Goal: Information Seeking & Learning: Get advice/opinions

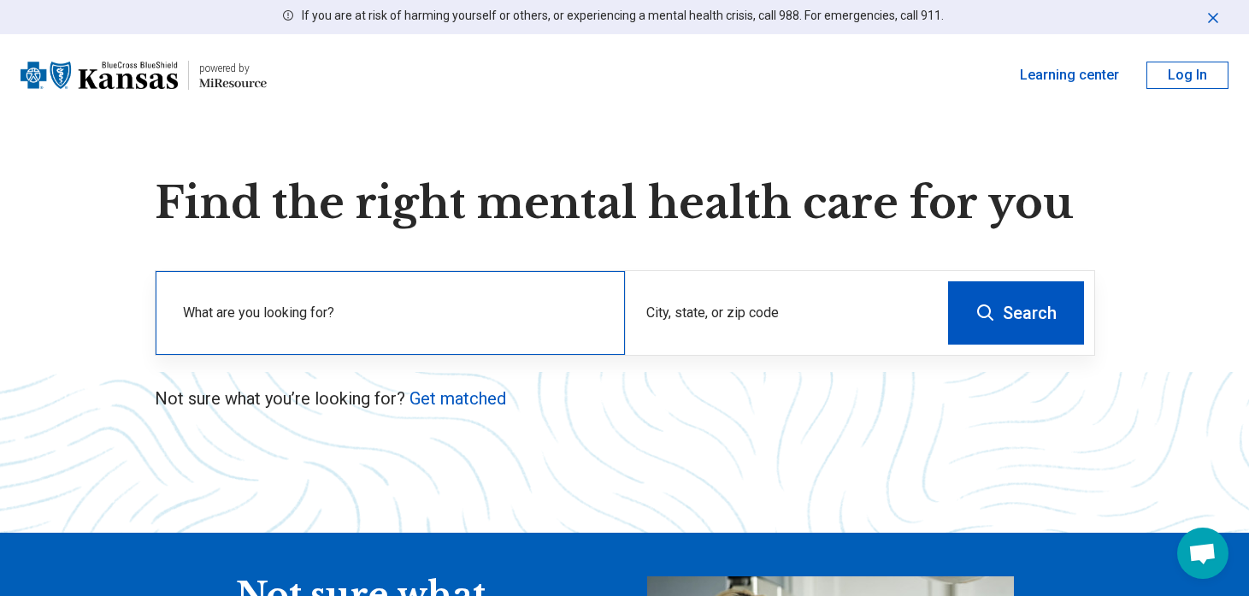
click at [299, 310] on label "What are you looking for?" at bounding box center [393, 313] width 421 height 21
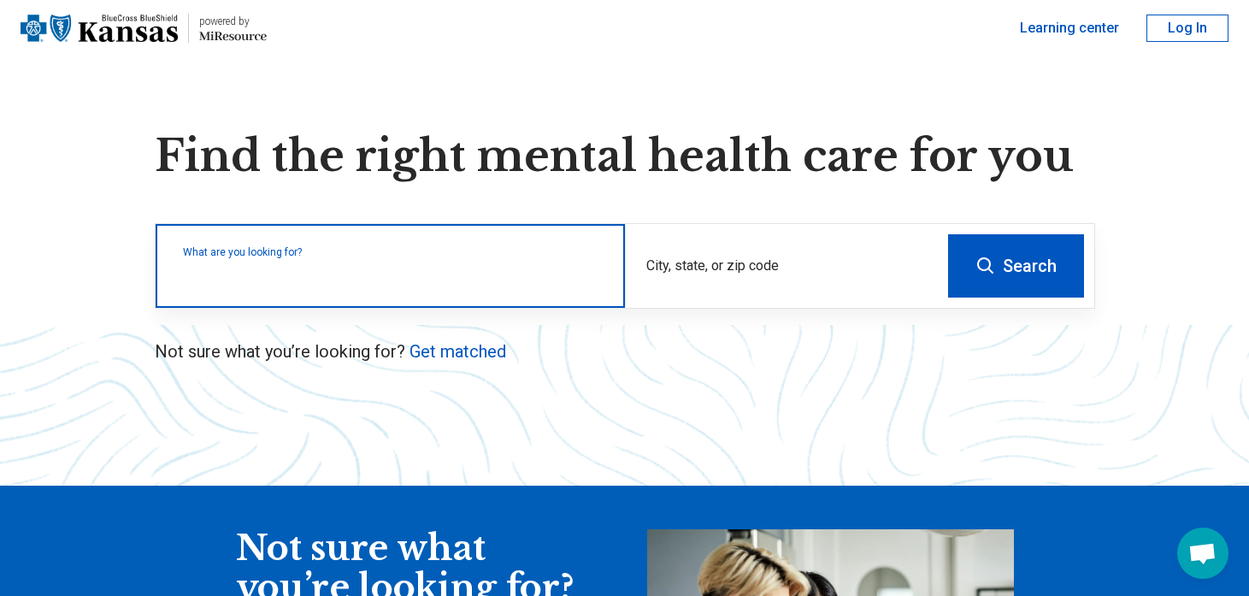
scroll to position [21, 0]
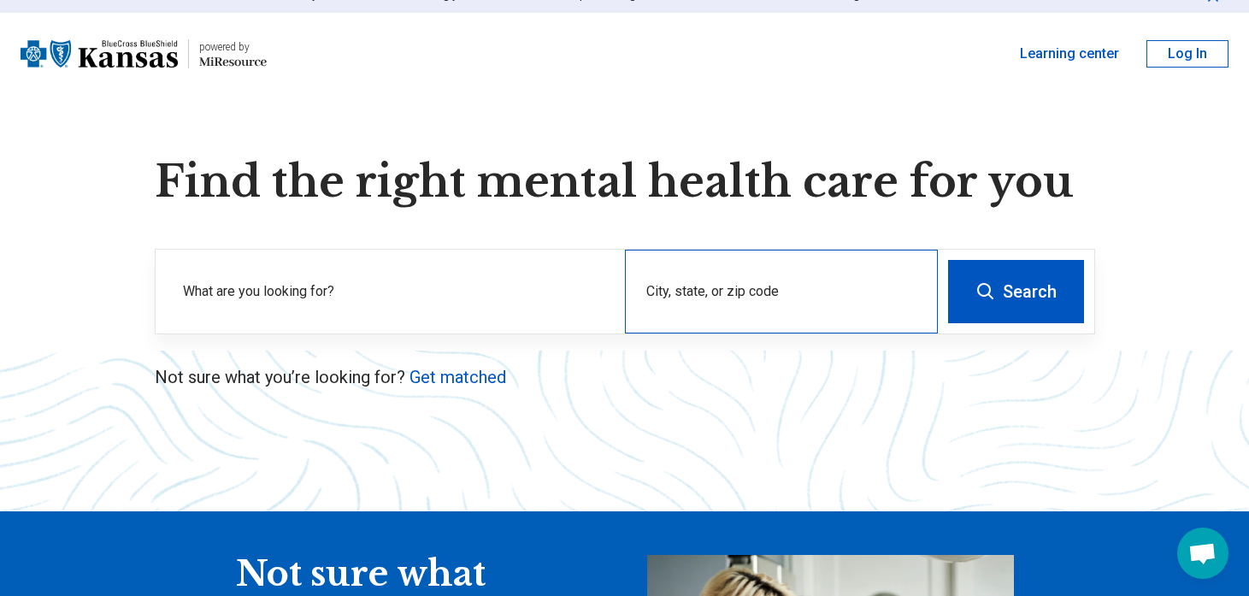
click at [752, 320] on div "City, state, or zip code" at bounding box center [781, 292] width 313 height 84
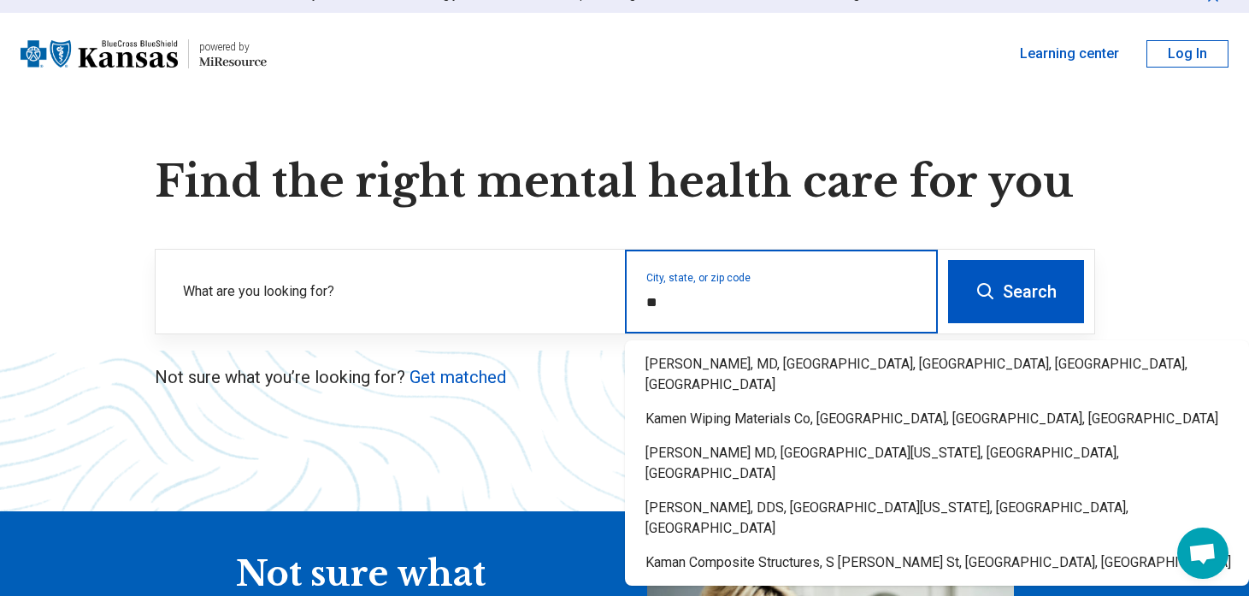
type input "*"
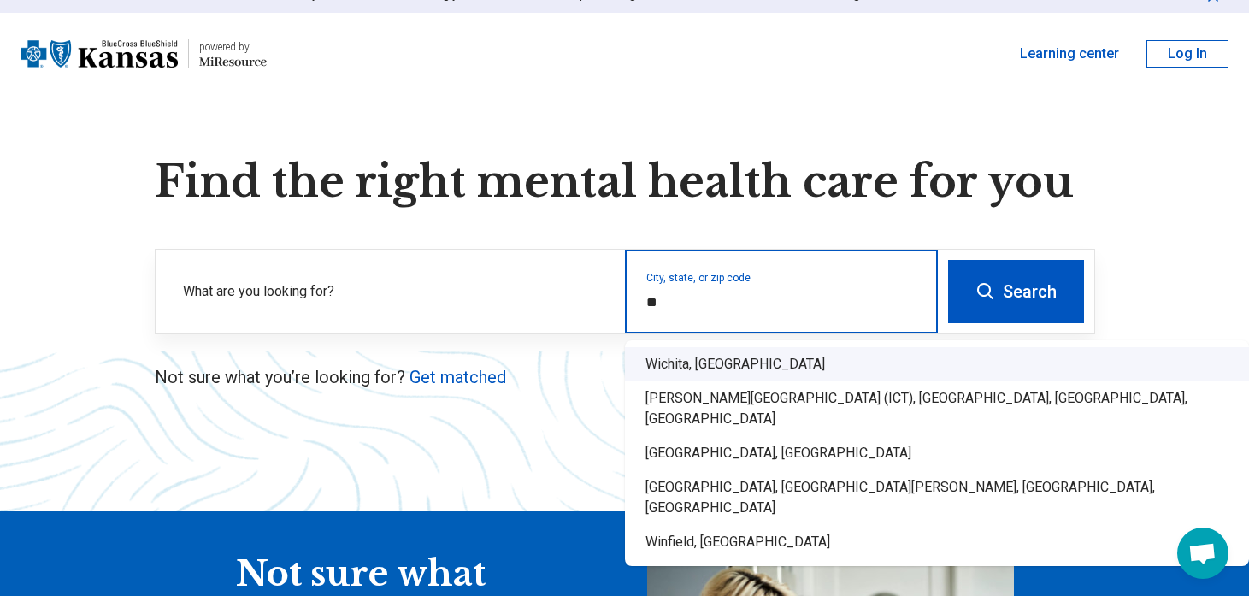
click at [747, 362] on div "Wichita, KS" at bounding box center [937, 364] width 624 height 34
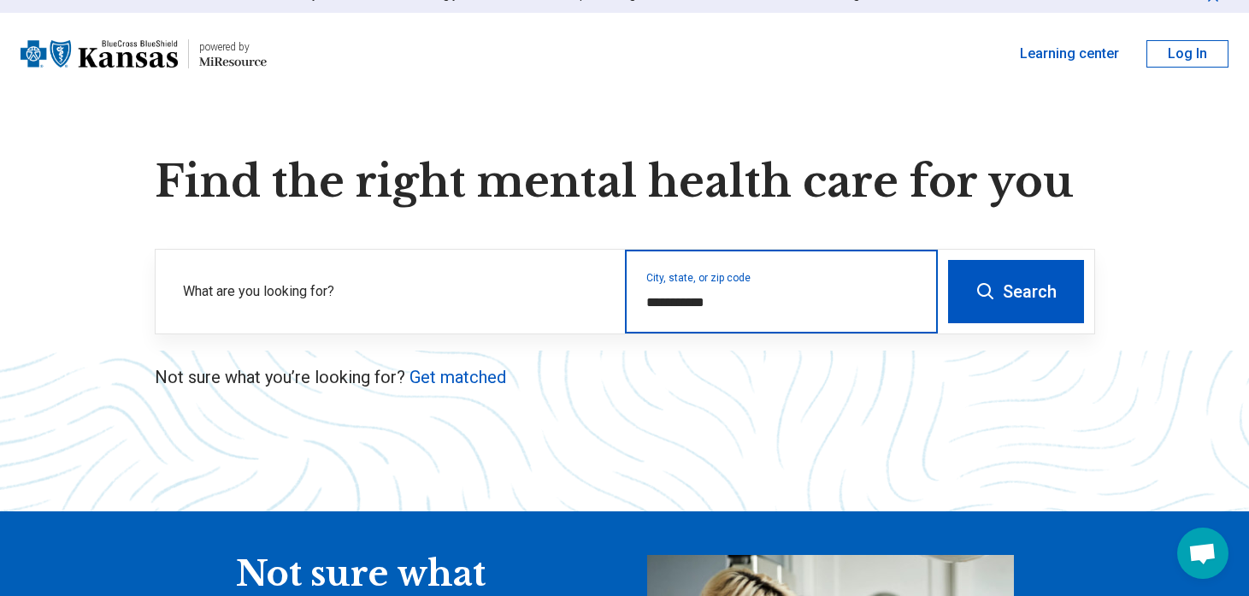
type input "**********"
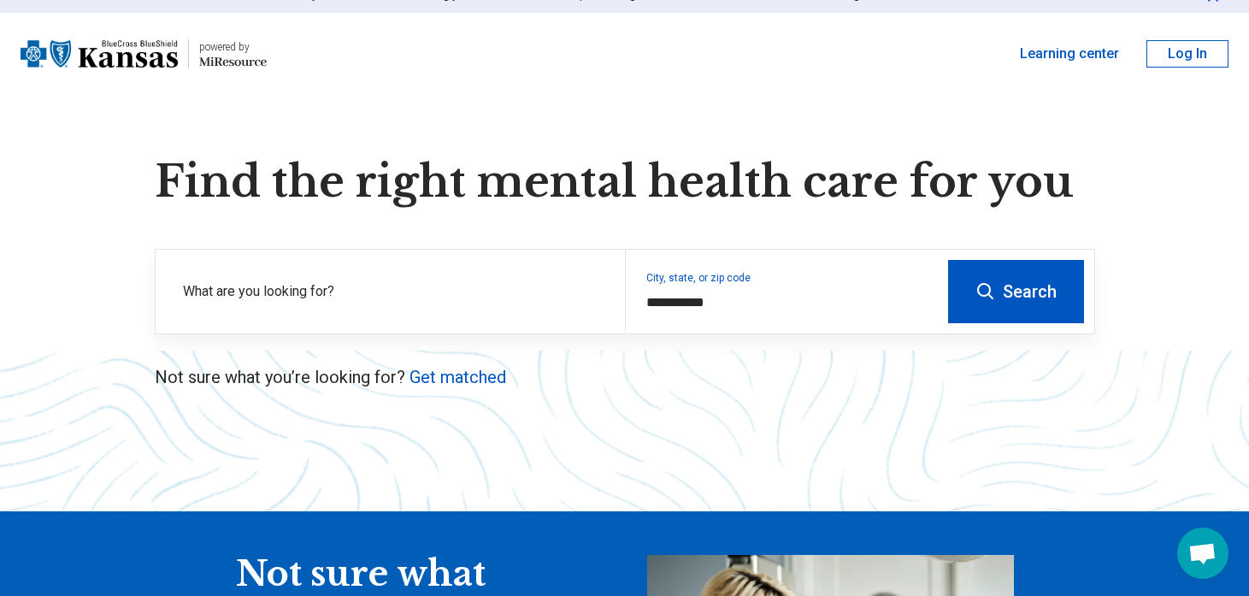
click at [1013, 271] on button "Search" at bounding box center [1016, 291] width 136 height 63
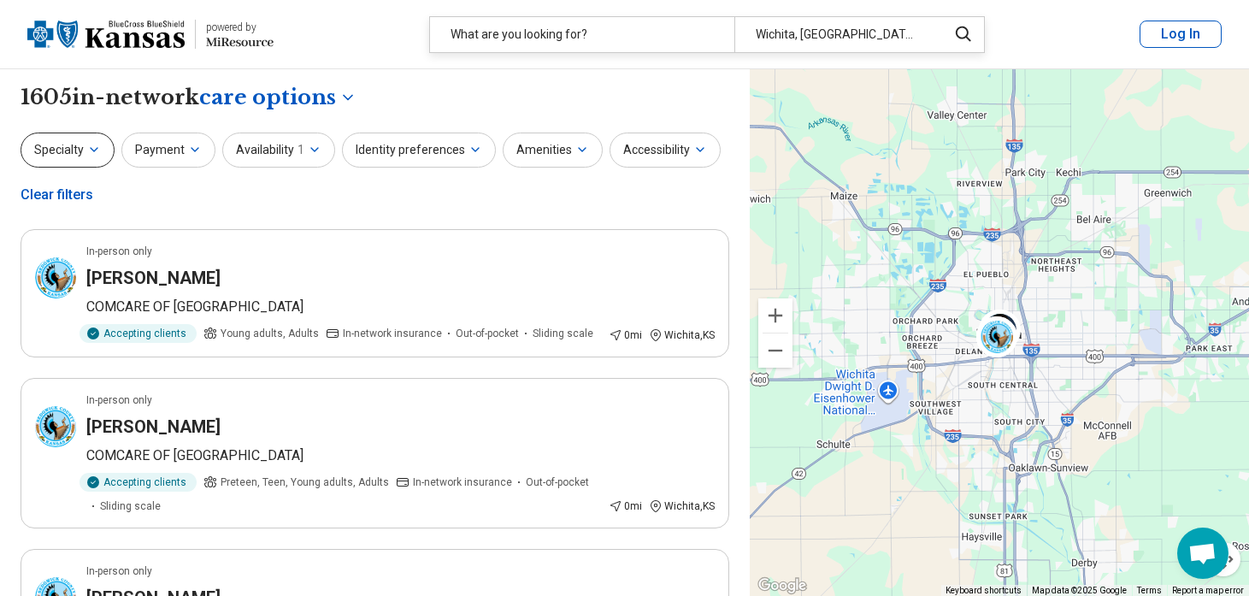
click at [91, 150] on icon "button" at bounding box center [94, 150] width 14 height 14
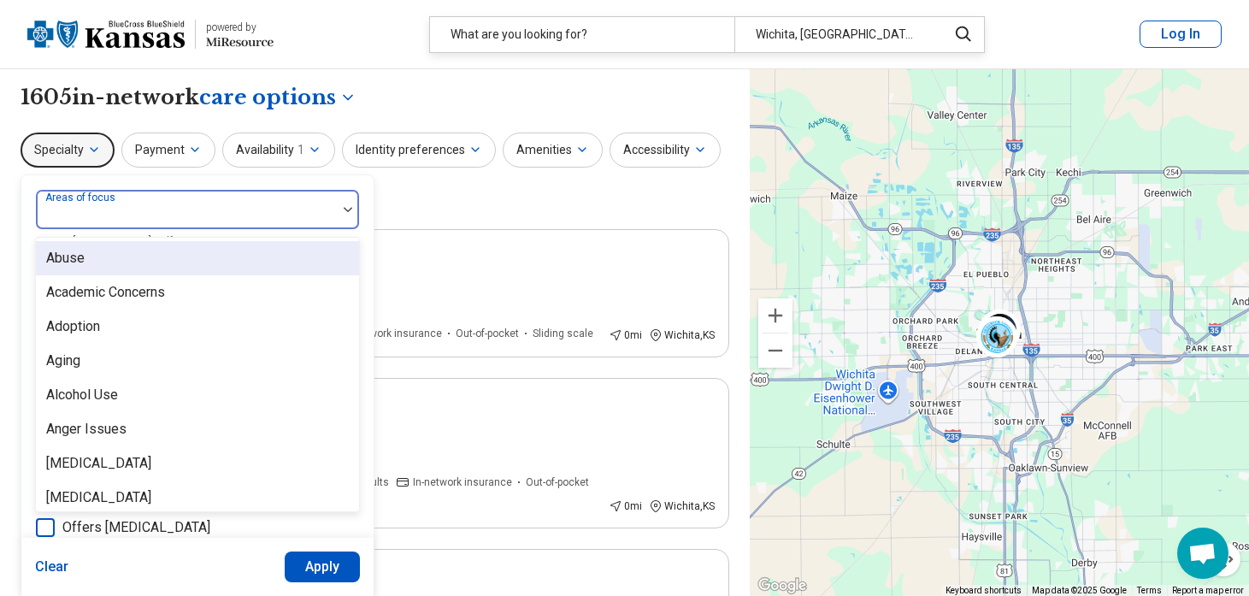
click at [122, 204] on div "Areas of focus" at bounding box center [197, 209] width 325 height 41
click at [133, 179] on div "Abuse, 1 of 100. 100 results available. Use Up and Down to choose options, pres…" at bounding box center [197, 523] width 352 height 696
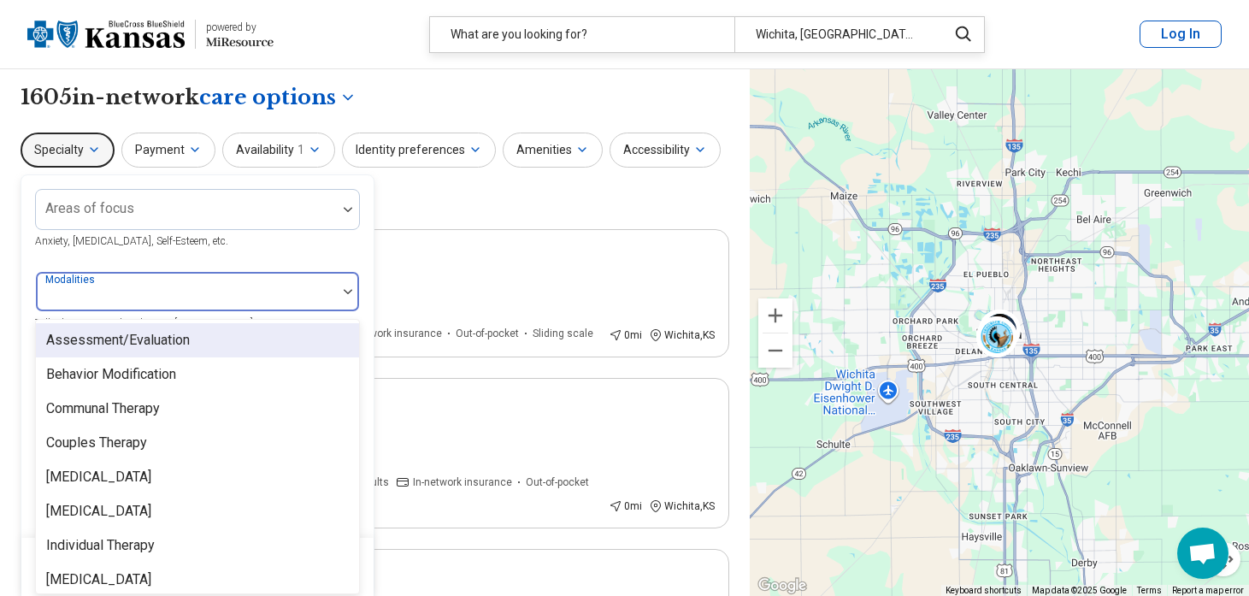
click at [326, 295] on div at bounding box center [186, 298] width 287 height 24
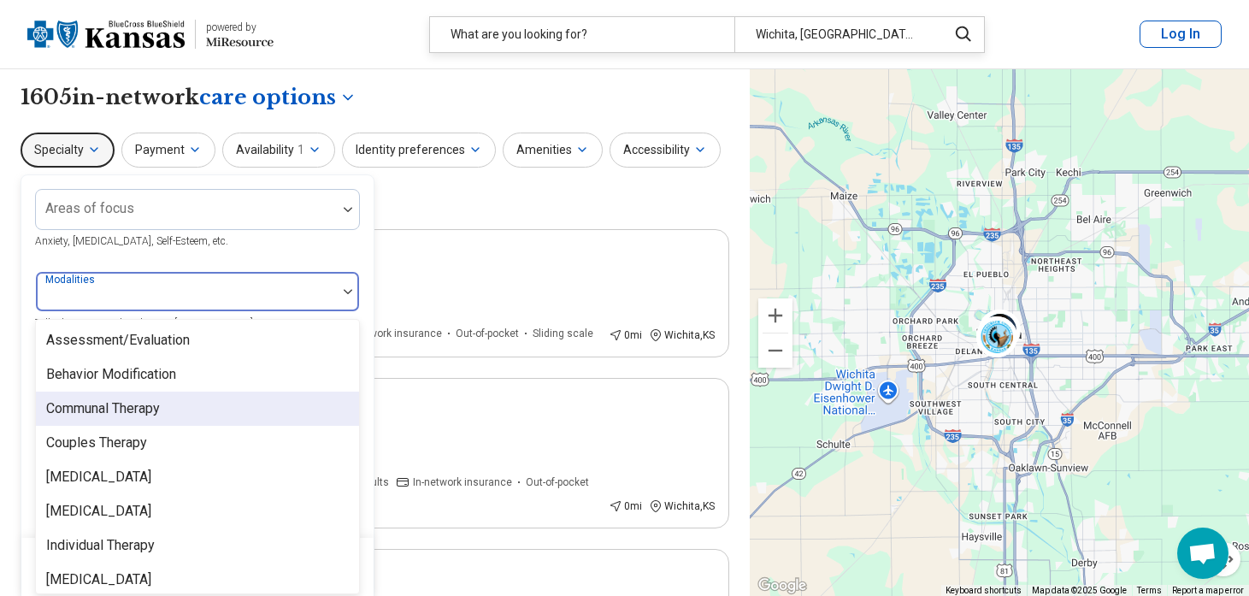
scroll to position [7, 0]
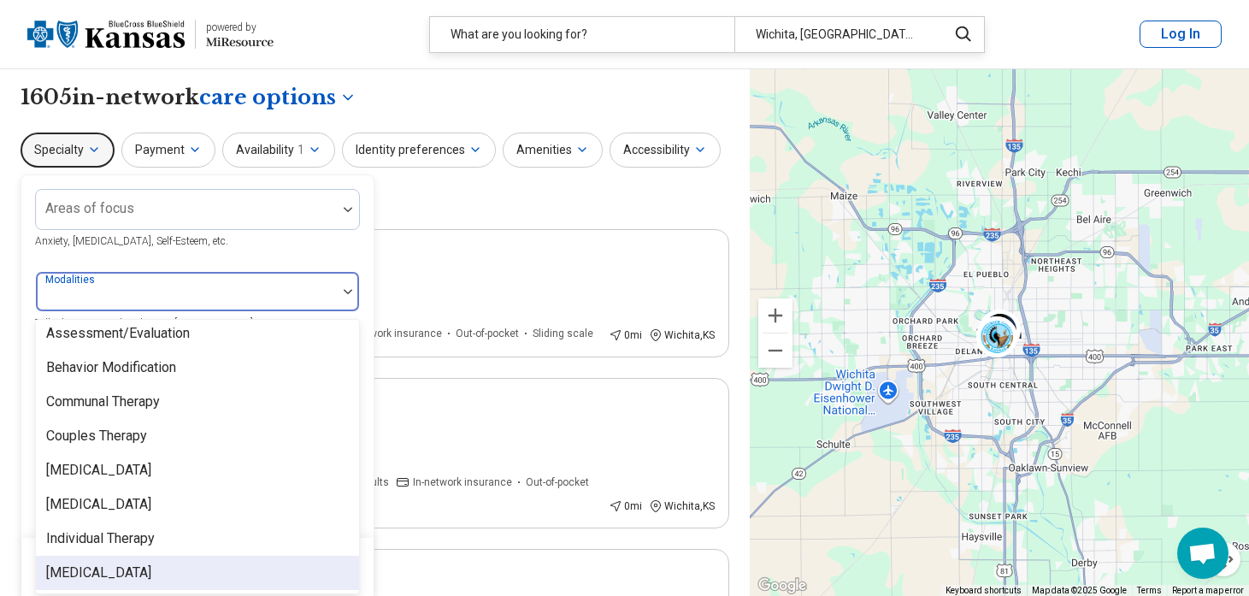
click at [151, 565] on div "Medication Management" at bounding box center [98, 572] width 105 height 21
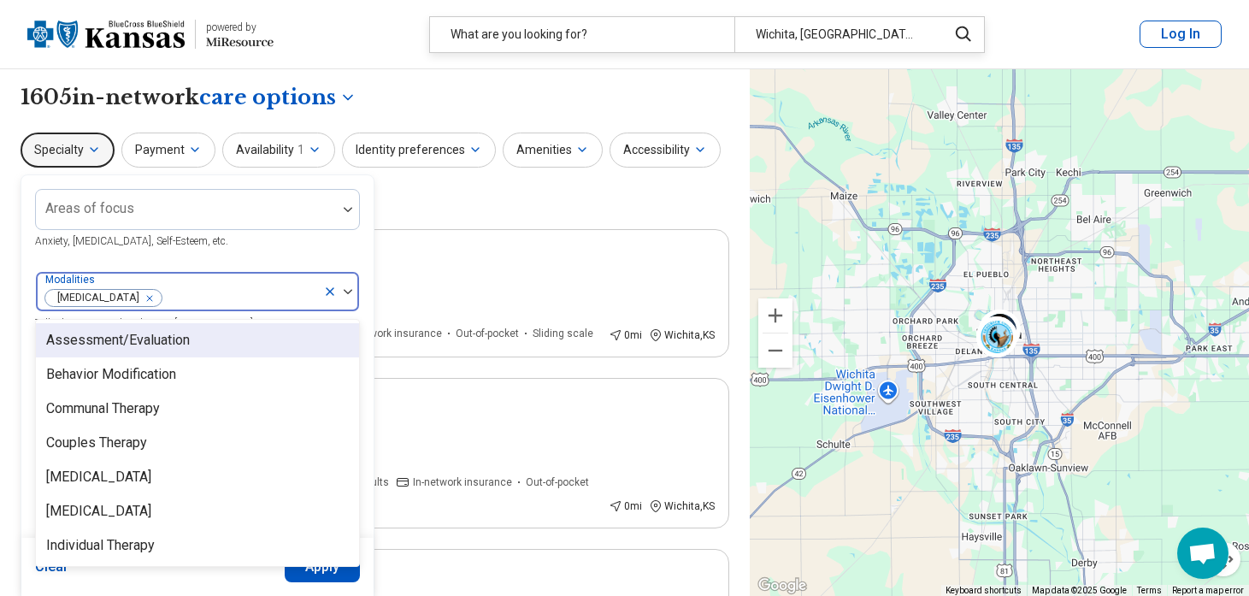
click at [477, 203] on div "Specialty Areas of focus Anxiety, Depression, Self-Esteem, etc. option Medicati…" at bounding box center [375, 173] width 709 height 83
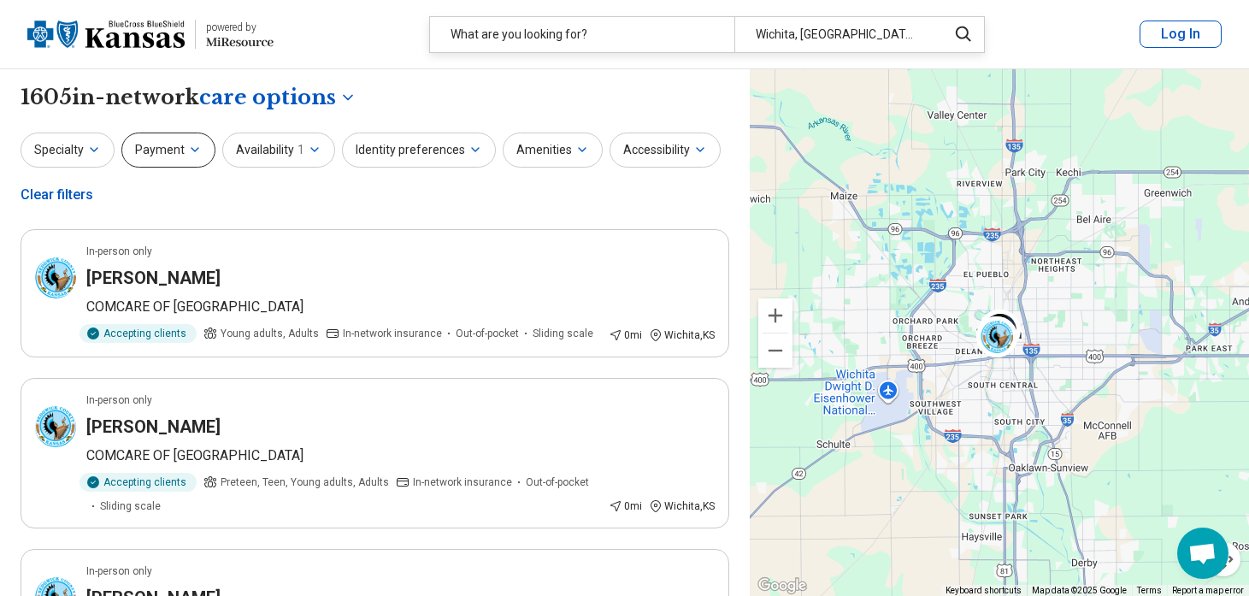
click at [198, 158] on button "Payment" at bounding box center [168, 149] width 94 height 35
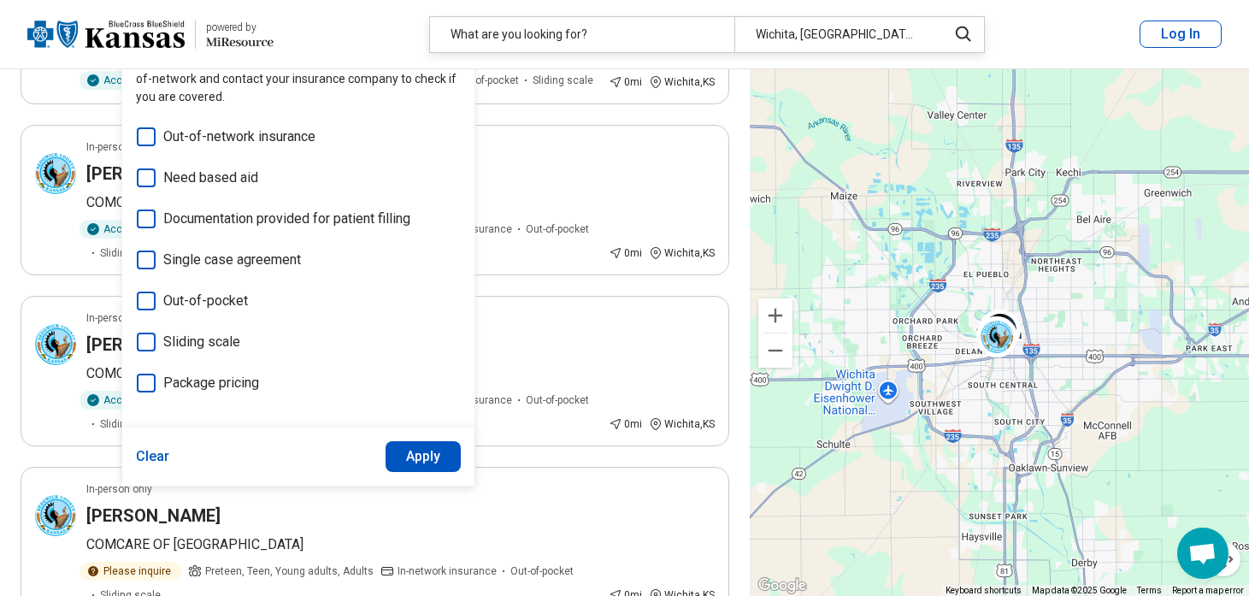
scroll to position [261, 0]
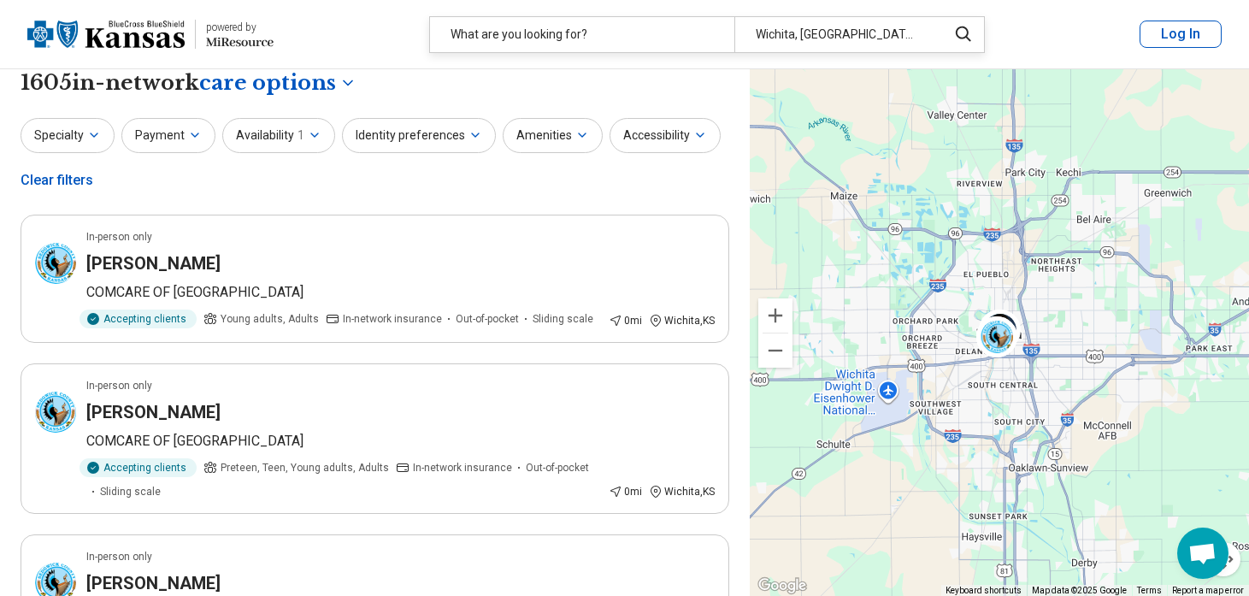
scroll to position [0, 0]
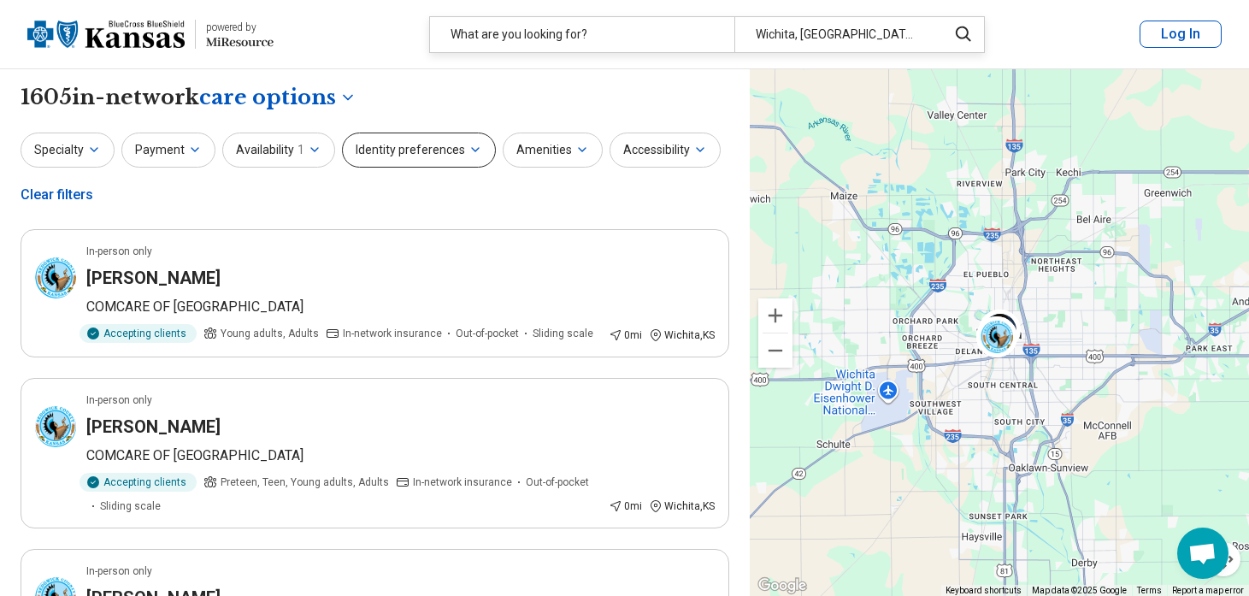
click at [467, 158] on button "Identity preferences" at bounding box center [419, 149] width 154 height 35
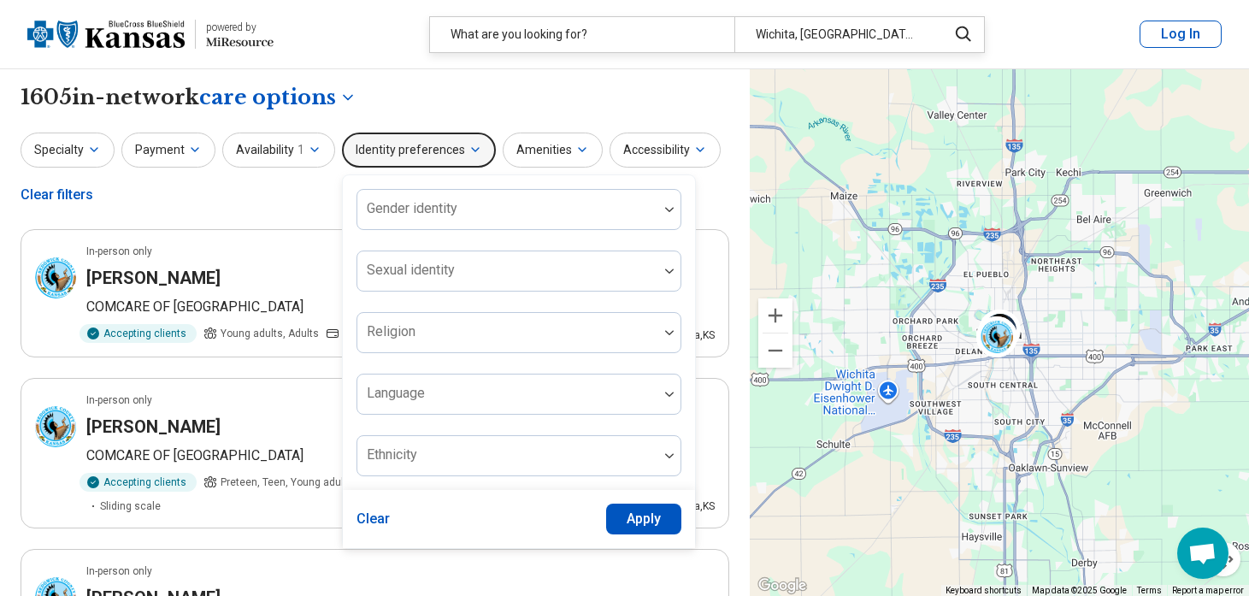
click at [467, 158] on button "Identity preferences" at bounding box center [419, 149] width 154 height 35
click at [567, 139] on button "Amenities" at bounding box center [553, 149] width 100 height 35
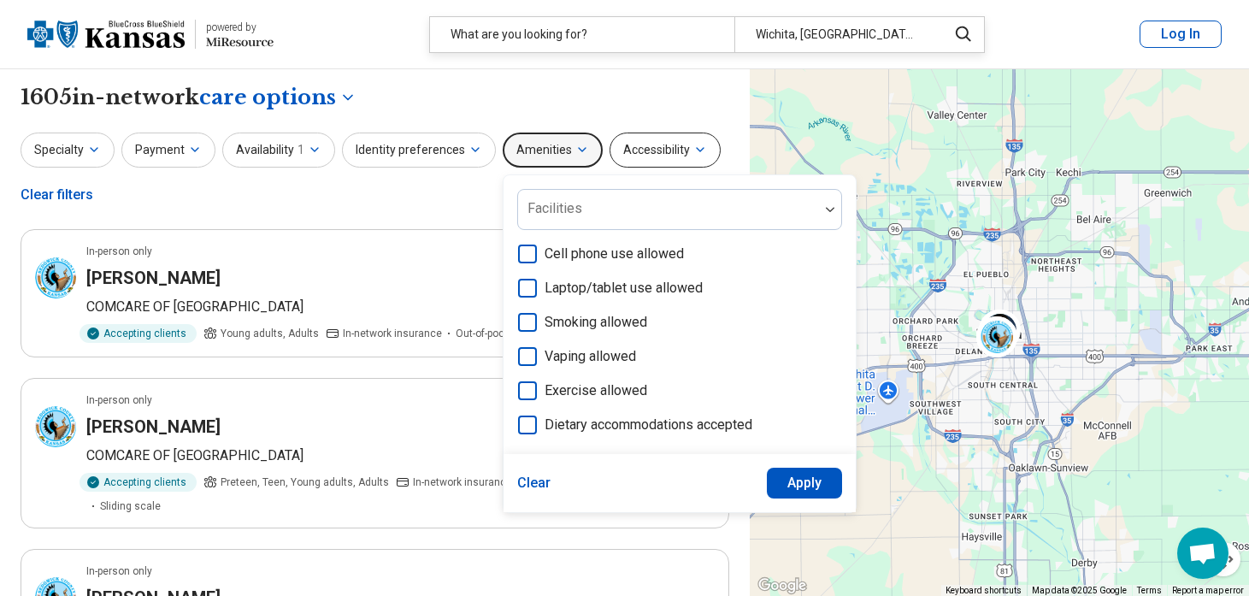
click at [659, 143] on button "Accessibility" at bounding box center [664, 149] width 111 height 35
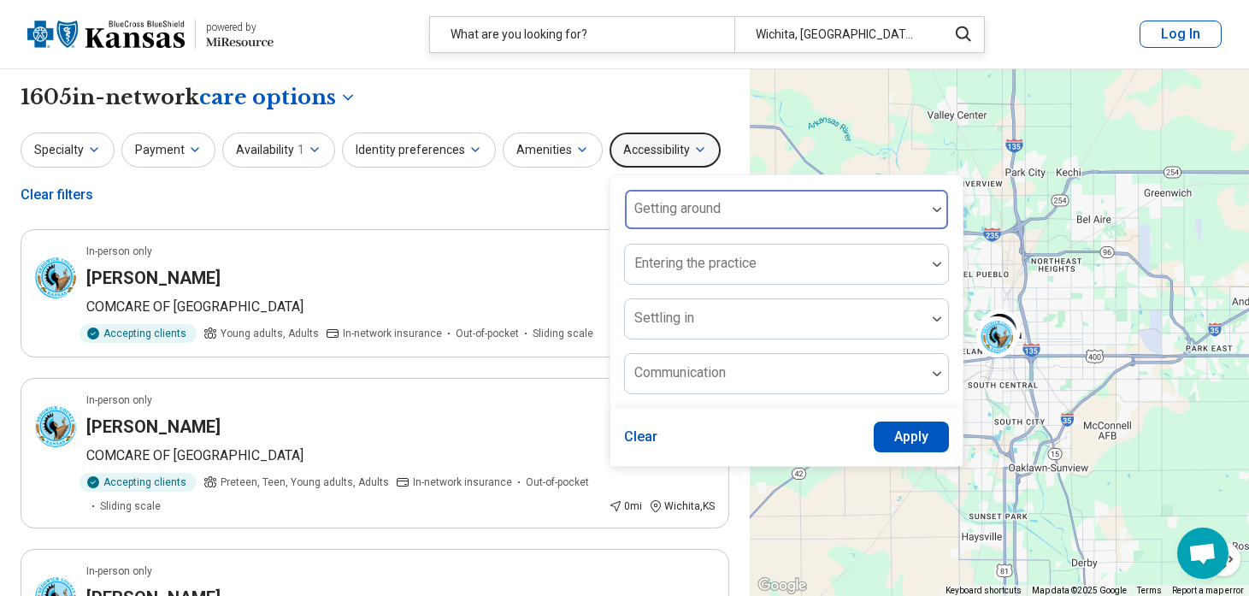
click at [670, 217] on div at bounding box center [775, 216] width 287 height 24
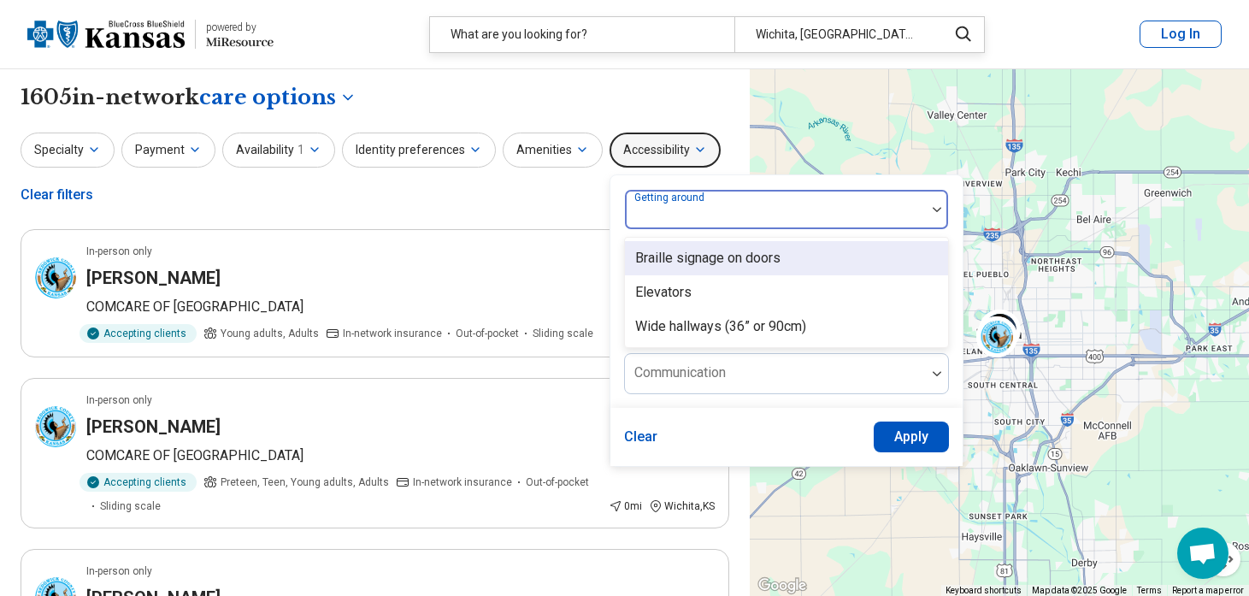
click at [670, 217] on div at bounding box center [775, 216] width 287 height 24
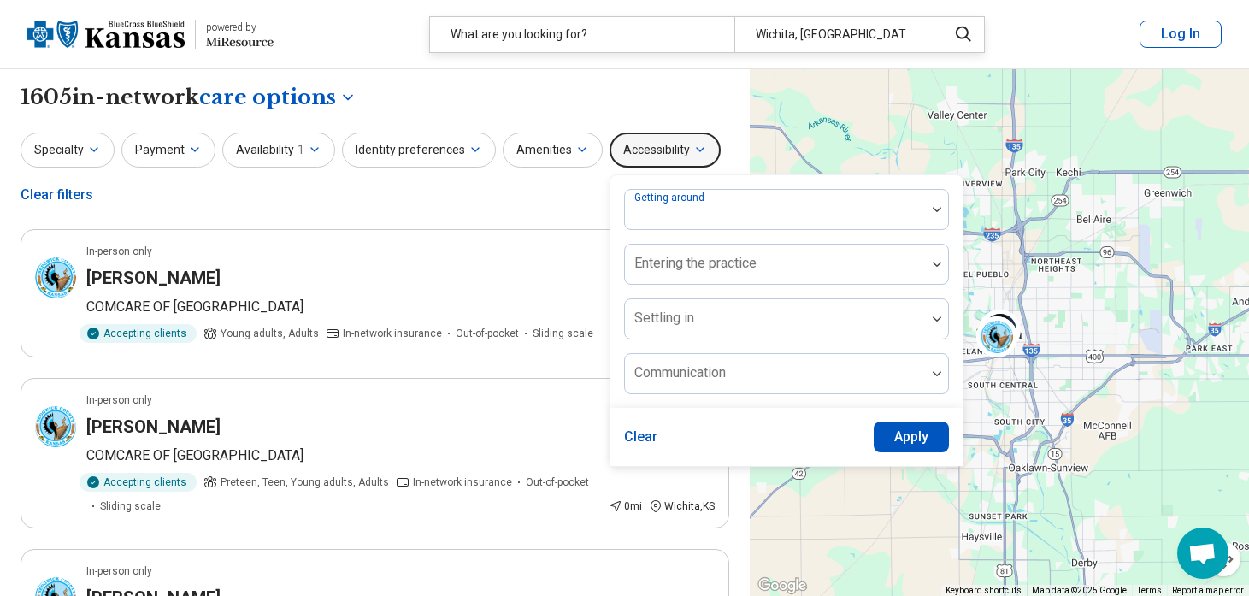
click at [509, 209] on div "Specialty Payment Availability 1 Identity preferences Amenities Accessibility G…" at bounding box center [375, 173] width 709 height 83
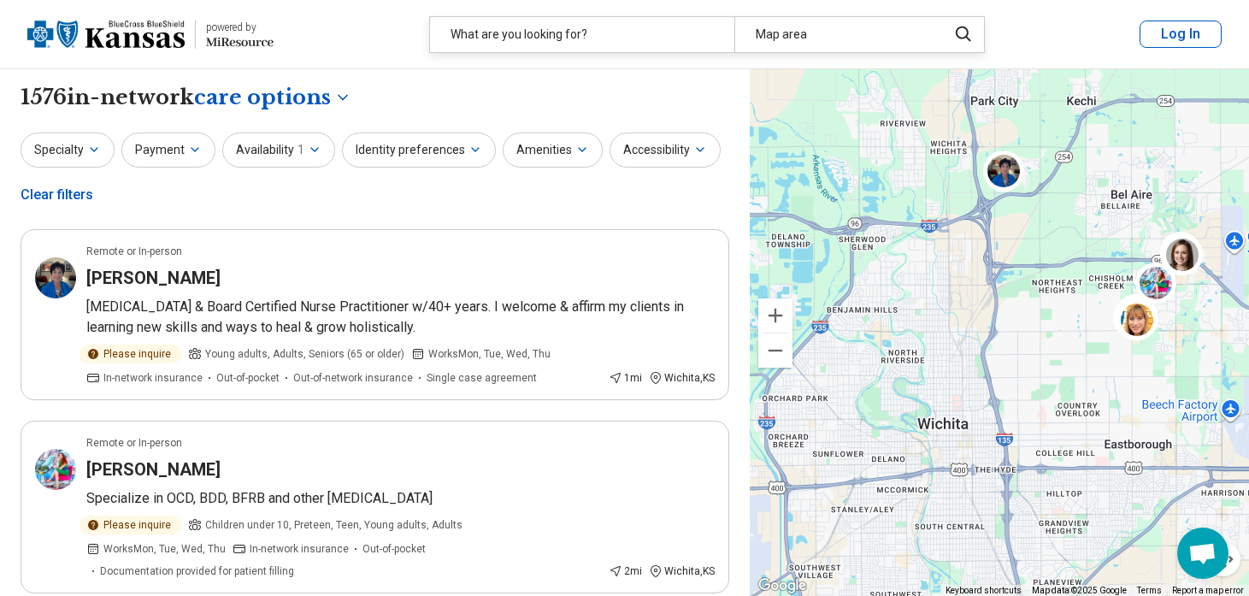
drag, startPoint x: 905, startPoint y: 448, endPoint x: 980, endPoint y: 342, distance: 129.5
click at [980, 342] on div "3 2 2 3" at bounding box center [999, 332] width 499 height 527
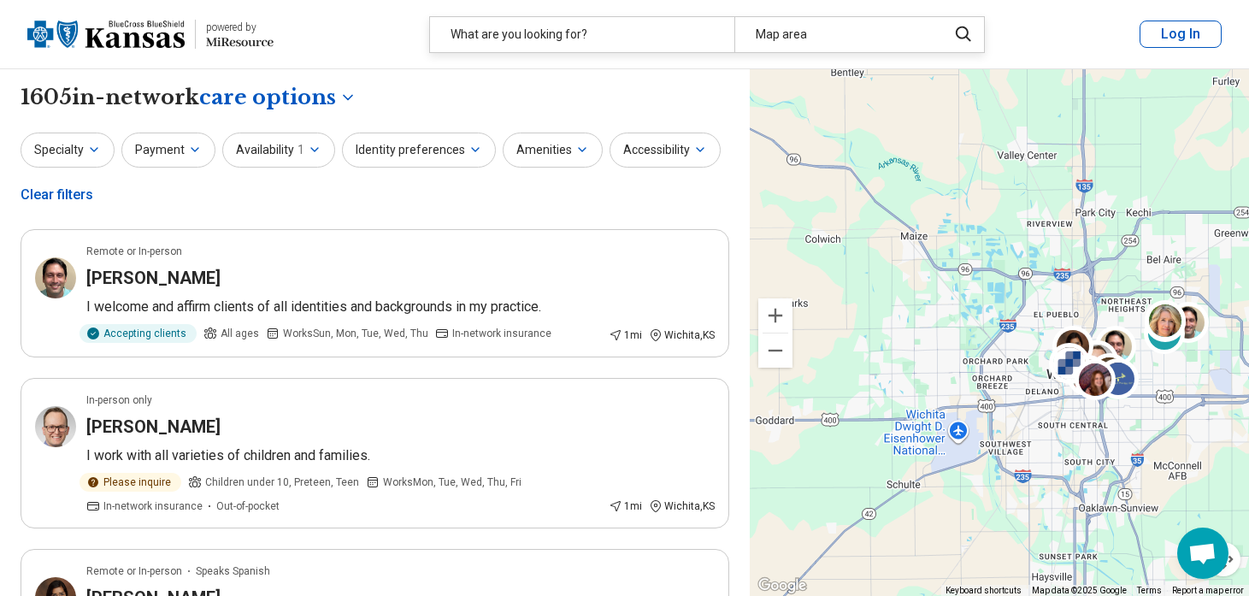
drag, startPoint x: 804, startPoint y: 403, endPoint x: 915, endPoint y: 394, distance: 111.5
click at [915, 394] on div "8 2" at bounding box center [999, 332] width 499 height 527
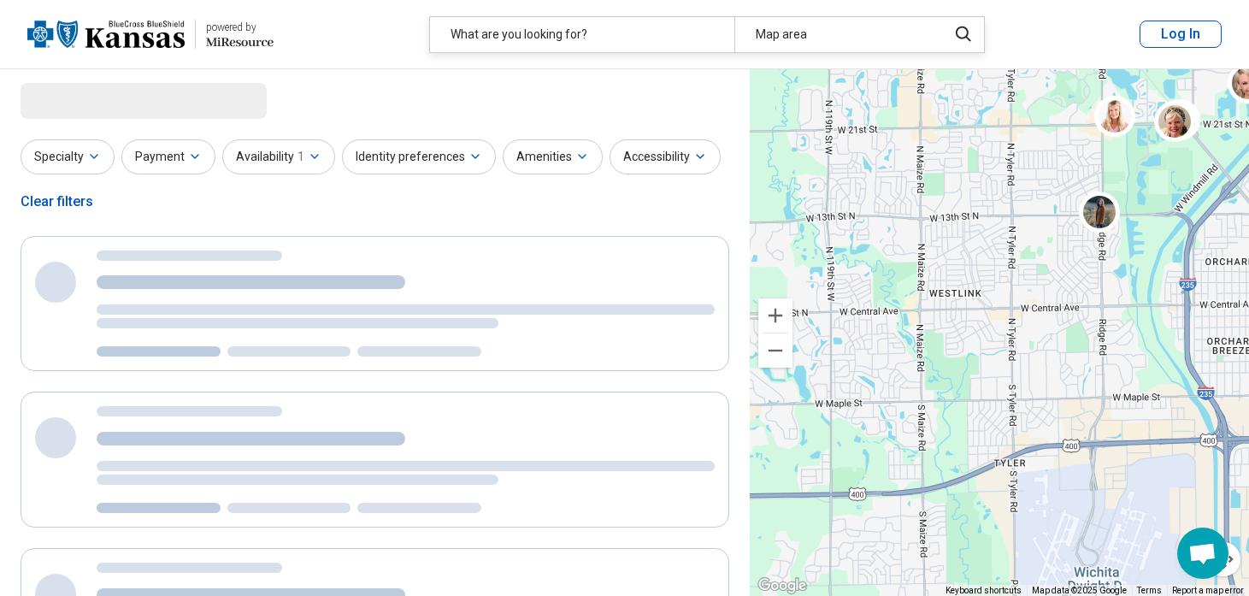
select select "***"
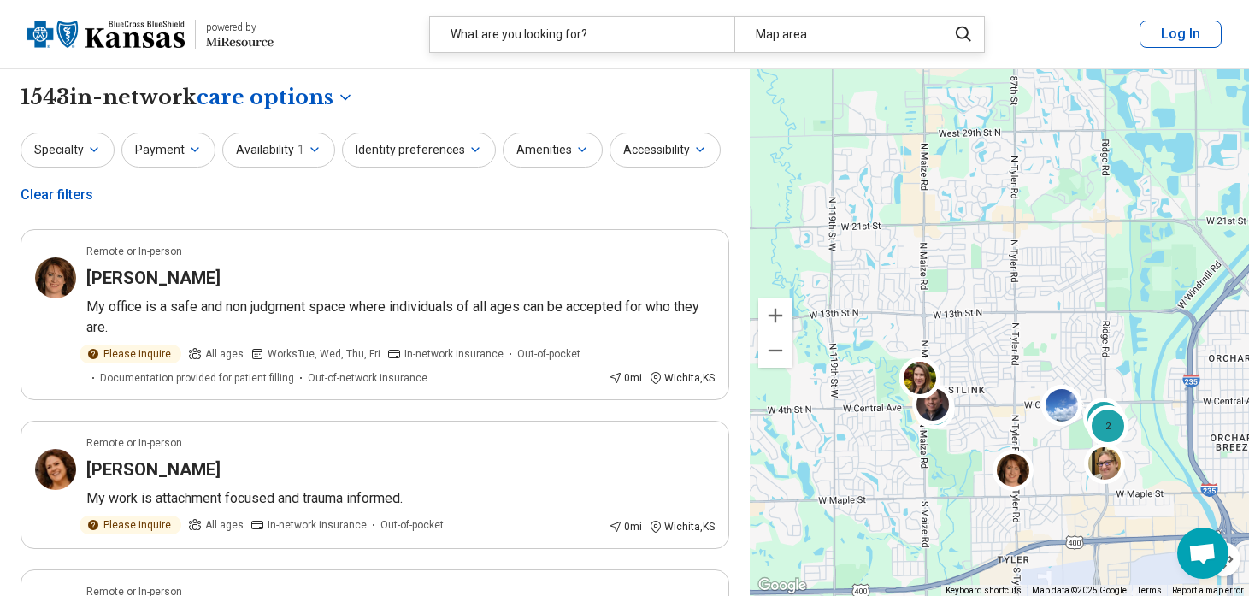
drag, startPoint x: 1064, startPoint y: 344, endPoint x: 1067, endPoint y: 441, distance: 97.5
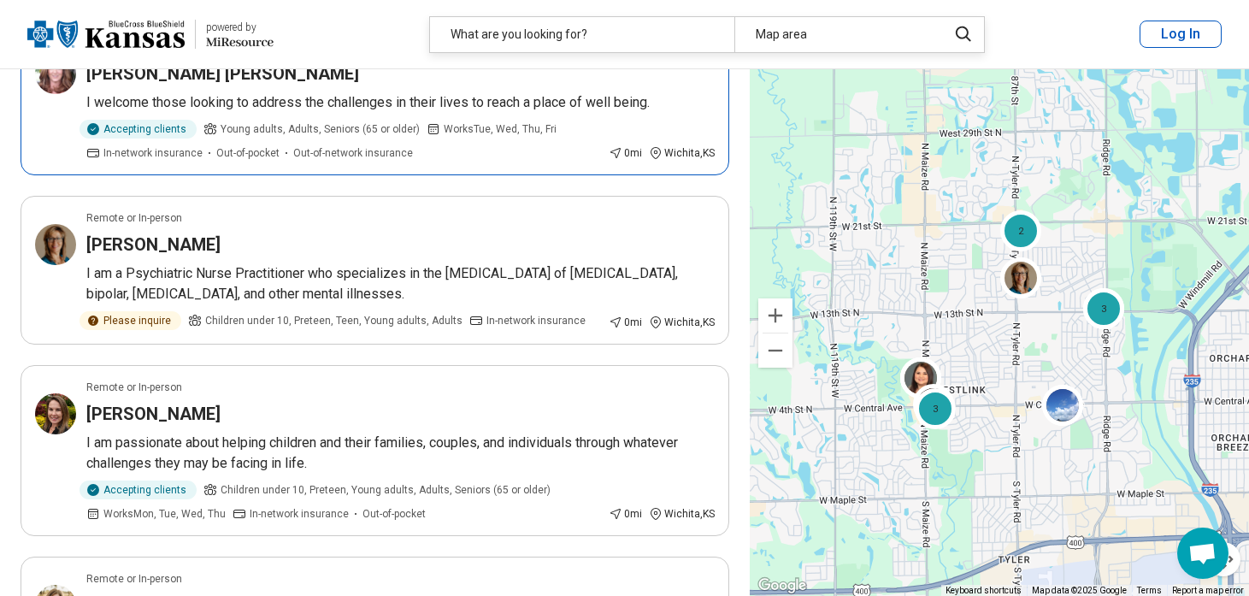
scroll to position [740, 0]
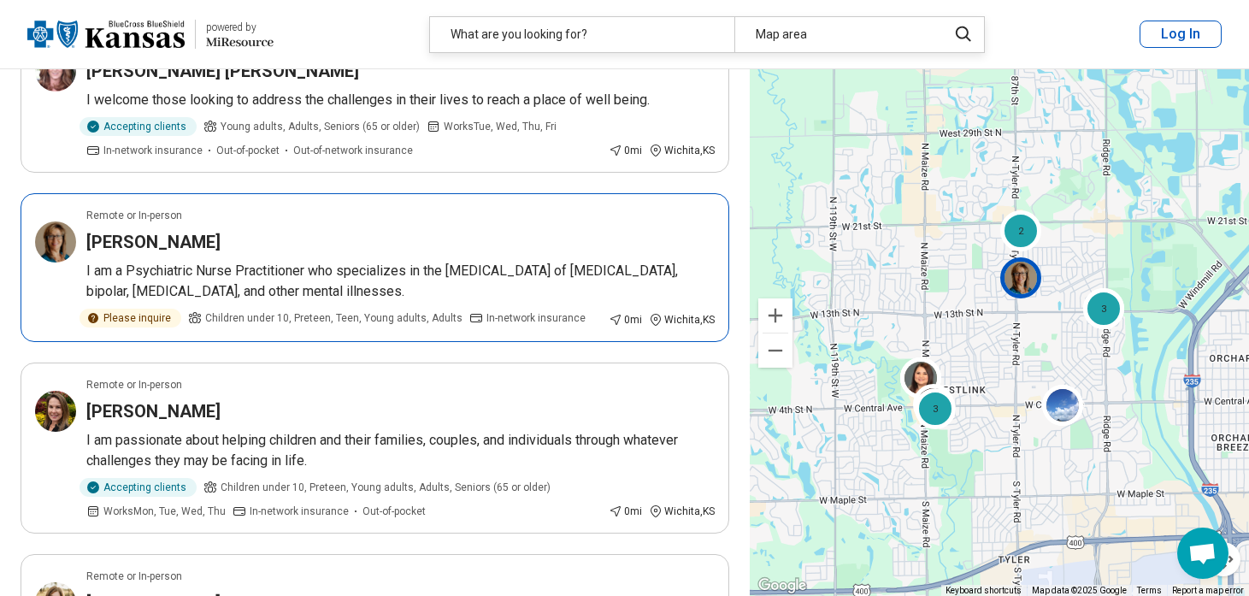
click at [434, 202] on article "Remote or In-person Susan Mileham I am a Psychiatric Nurse Practitioner who spe…" at bounding box center [375, 267] width 709 height 149
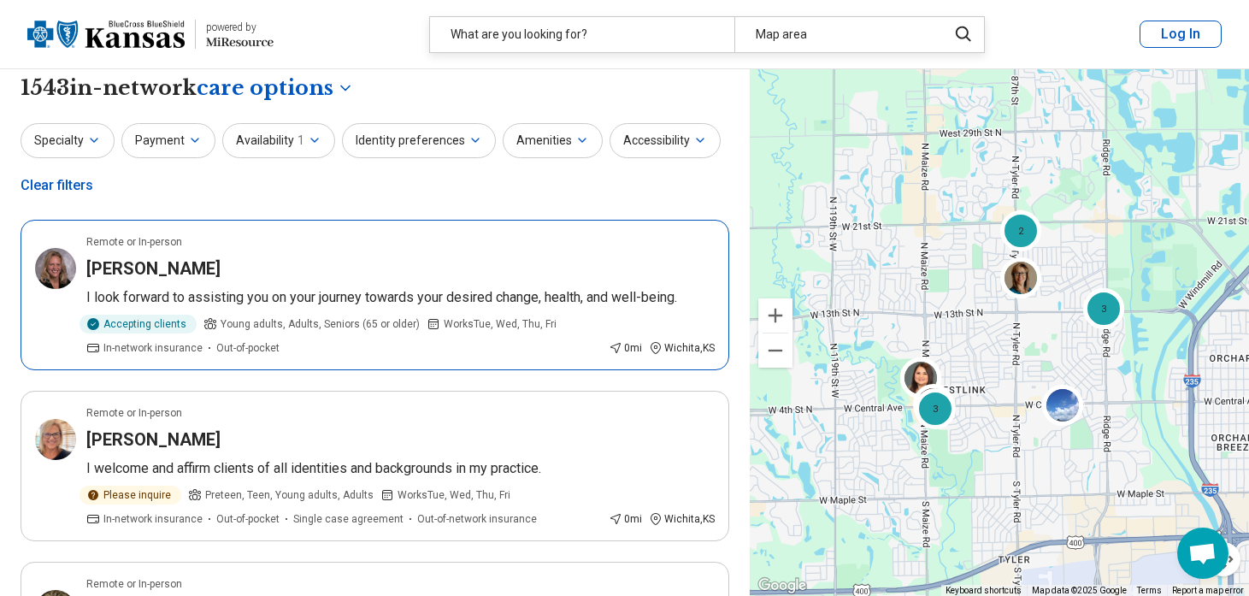
scroll to position [0, 0]
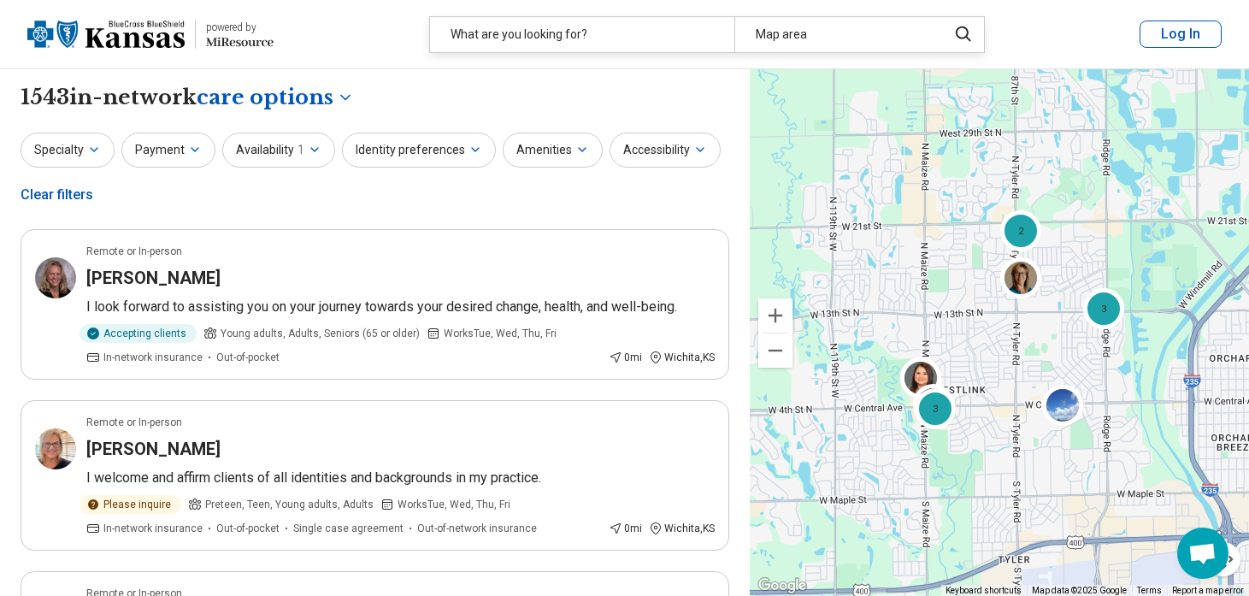
click at [507, 203] on div "Specialty Payment Availability 1 Identity preferences Amenities Accessibility C…" at bounding box center [375, 173] width 709 height 83
click at [318, 161] on button "Availability 1" at bounding box center [278, 149] width 113 height 35
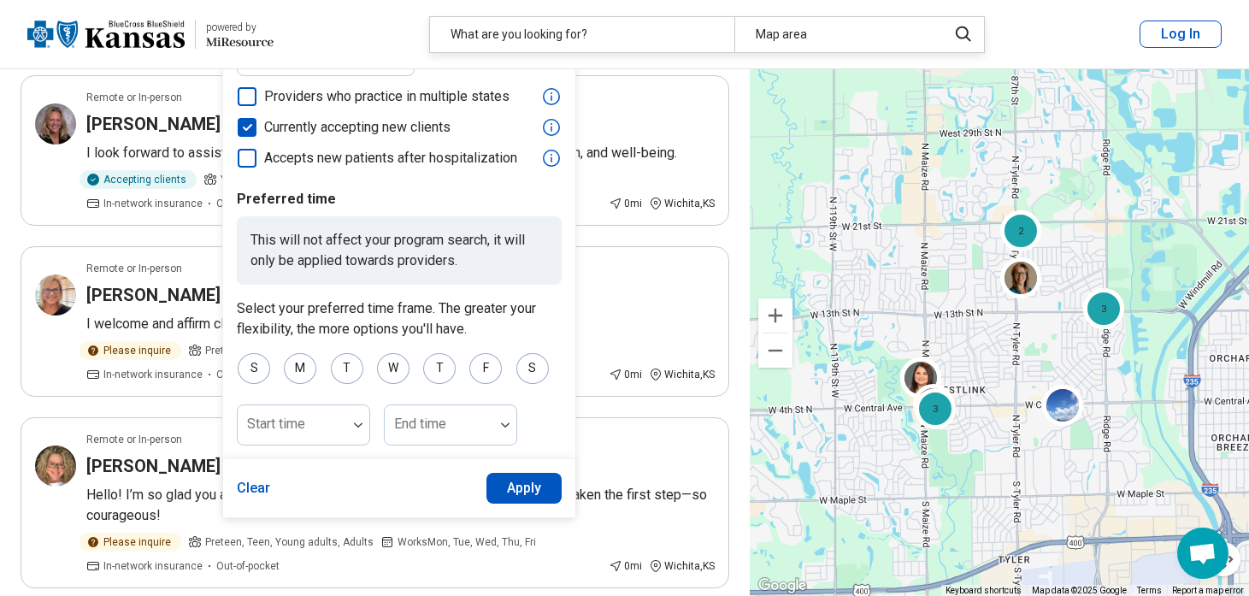
scroll to position [103, 0]
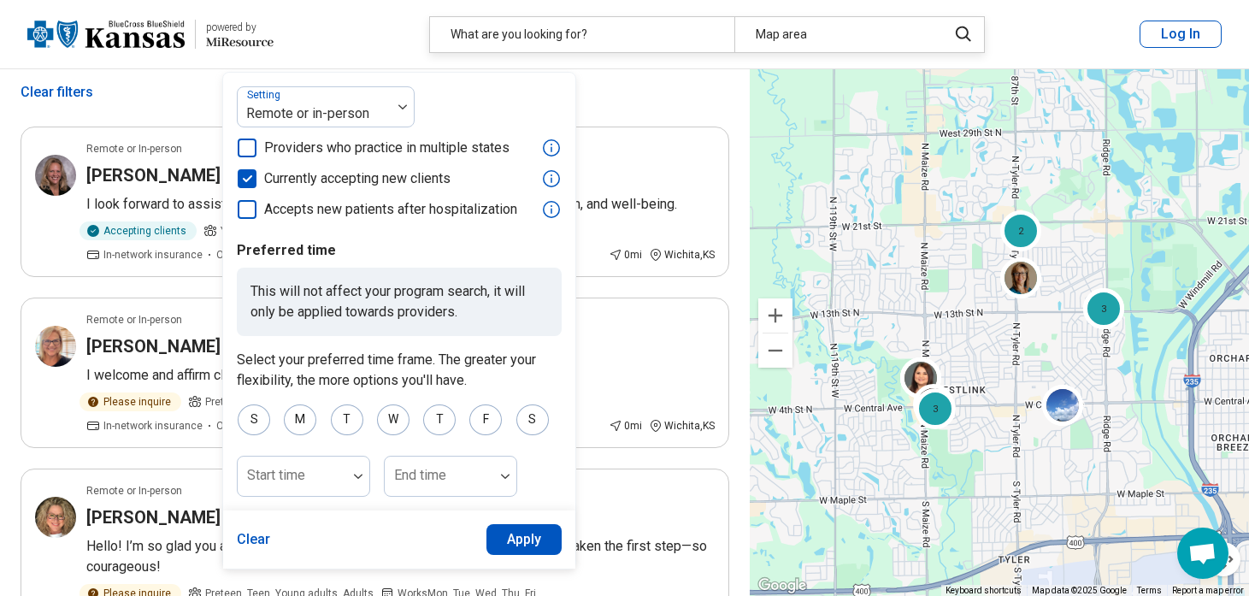
click at [518, 537] on button "Apply" at bounding box center [524, 539] width 76 height 31
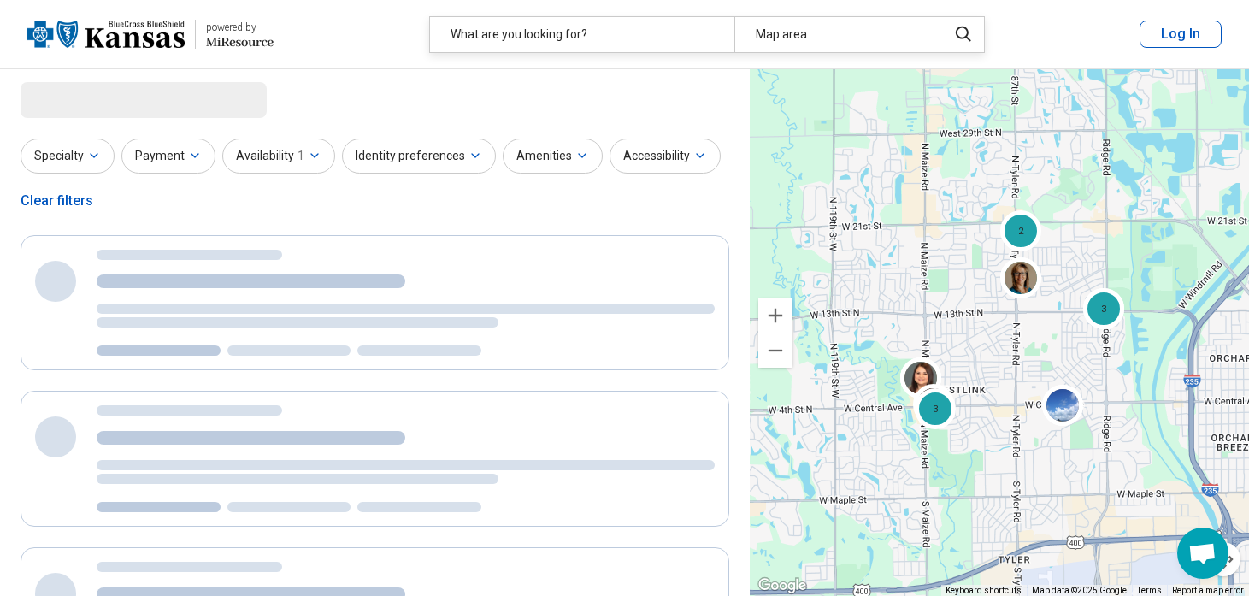
scroll to position [0, 0]
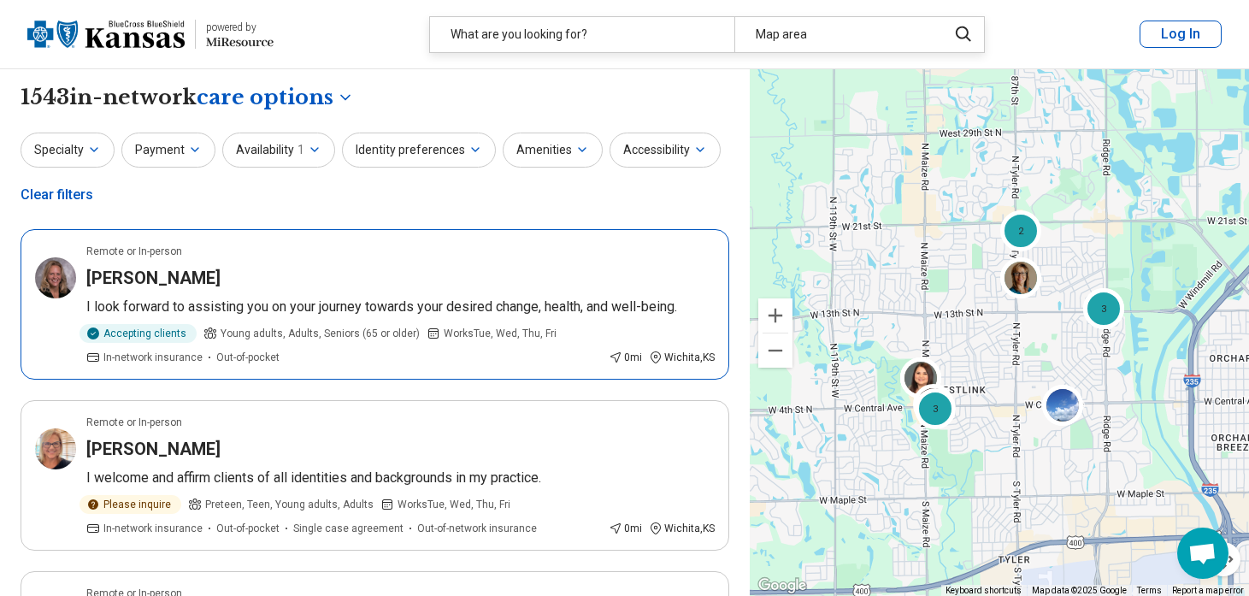
click at [491, 277] on div "[PERSON_NAME]" at bounding box center [400, 278] width 628 height 24
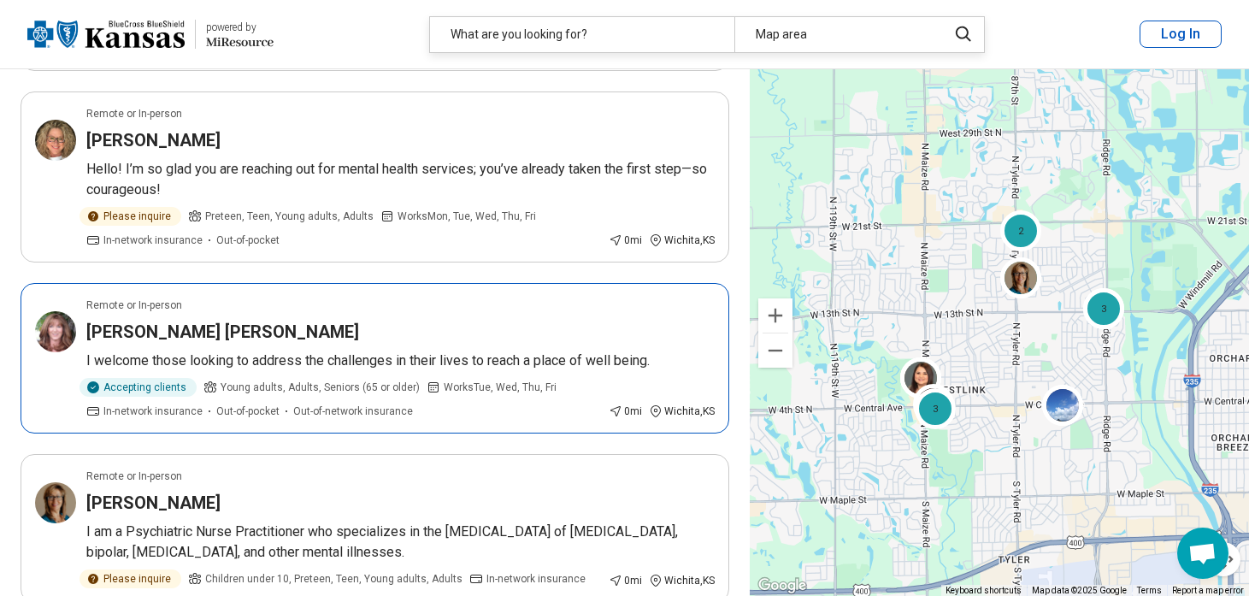
scroll to position [479, 0]
click at [392, 340] on div "Lee Ann Batt" at bounding box center [400, 333] width 628 height 24
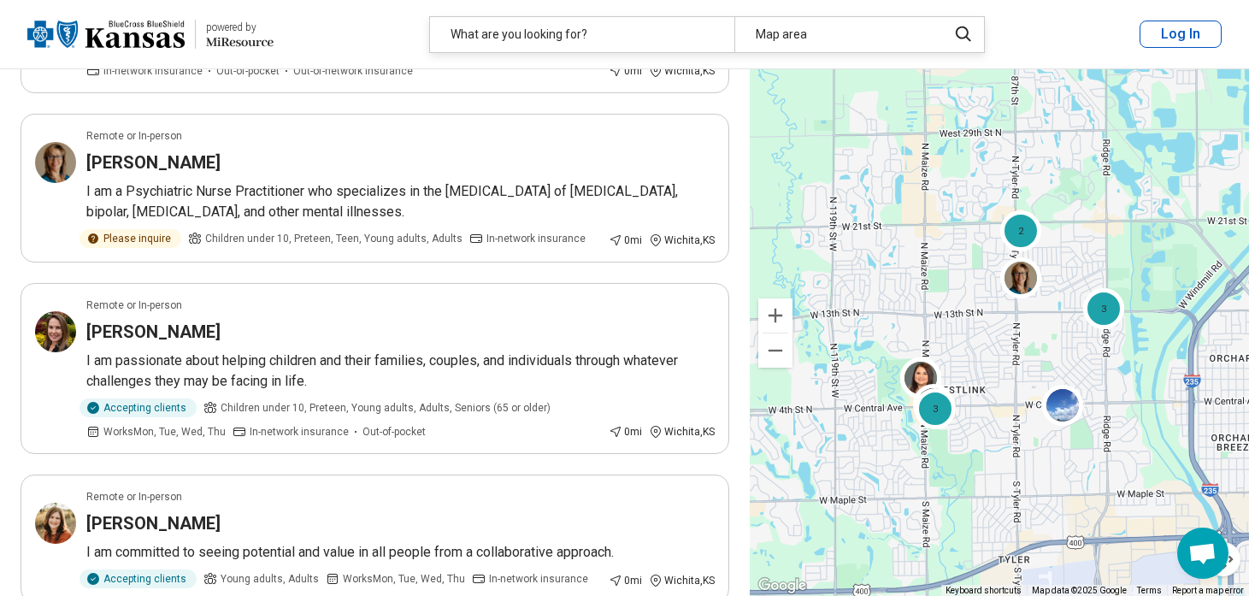
scroll to position [828, 0]
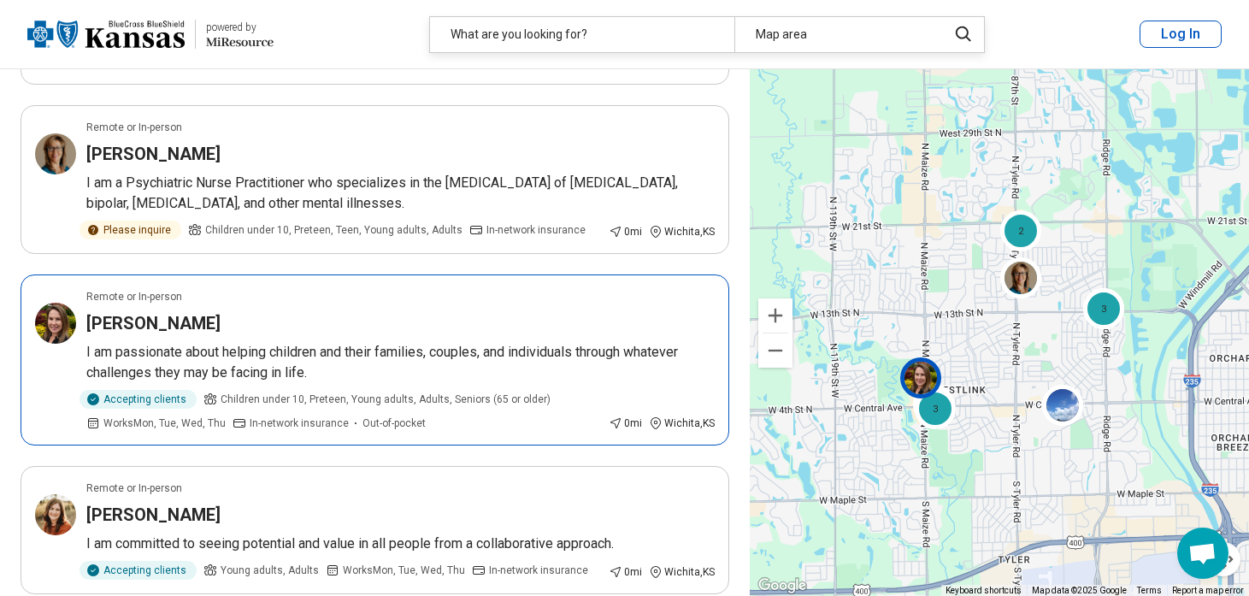
click at [423, 378] on p "I am passionate about helping children and their families, couples, and individ…" at bounding box center [400, 362] width 628 height 41
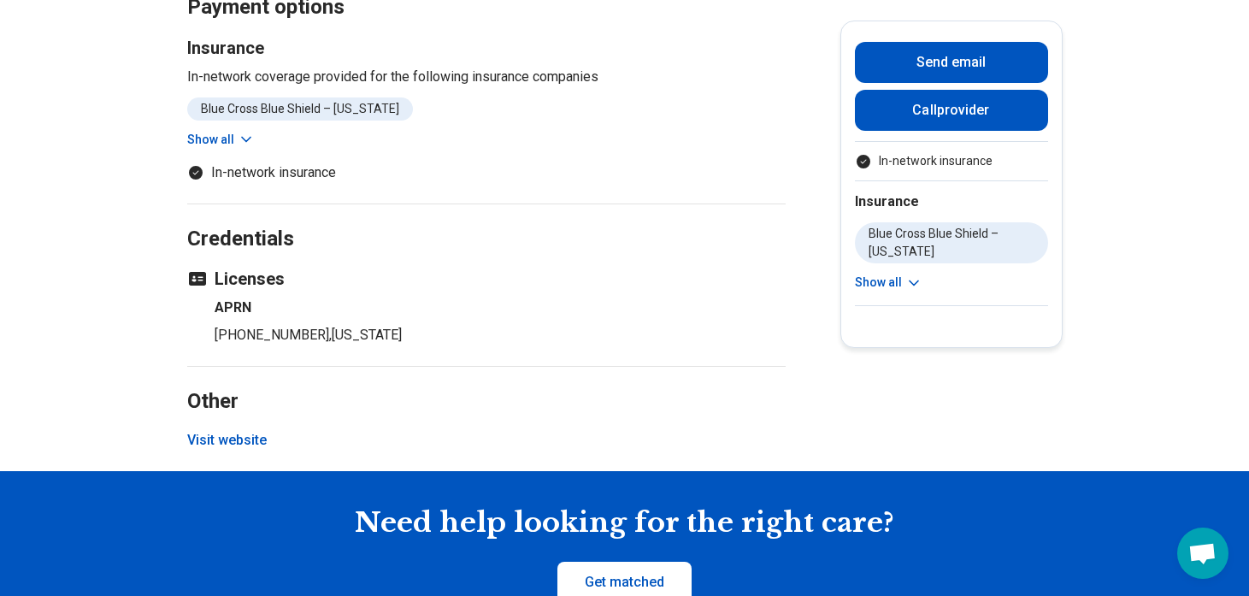
scroll to position [911, 0]
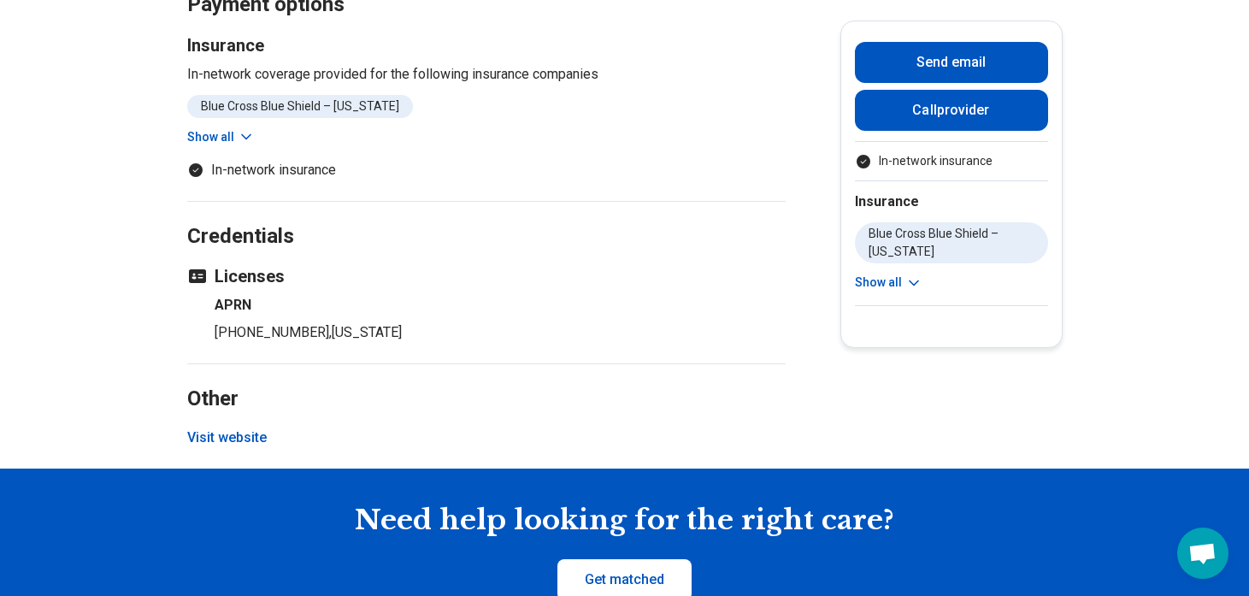
click at [216, 440] on button "Visit website" at bounding box center [226, 437] width 79 height 21
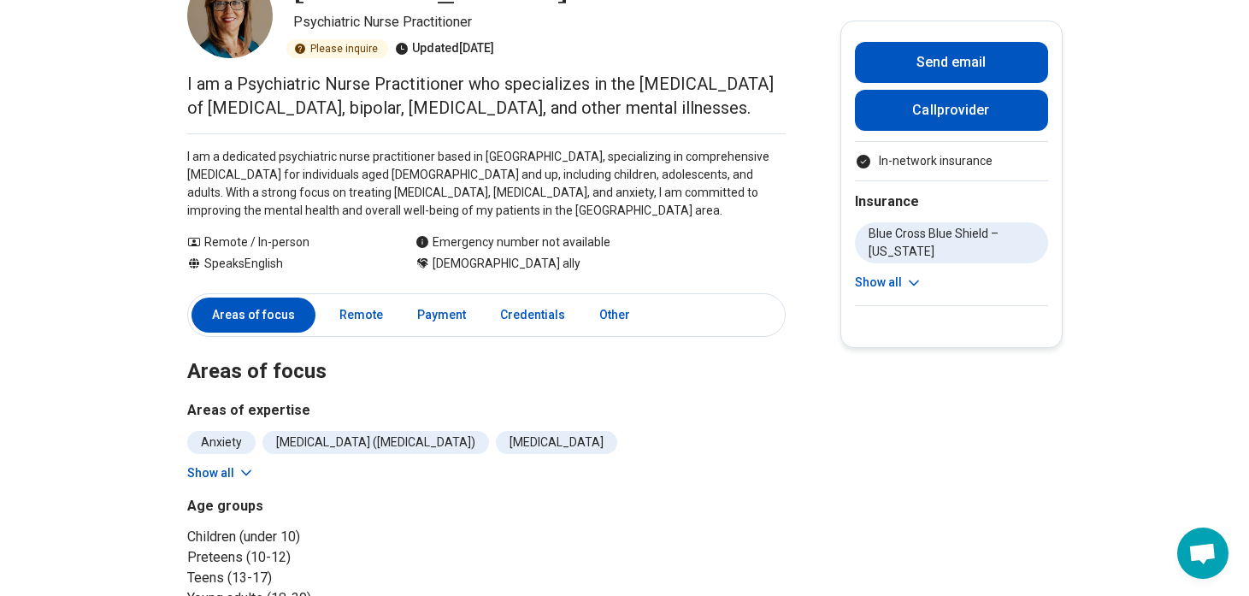
scroll to position [0, 0]
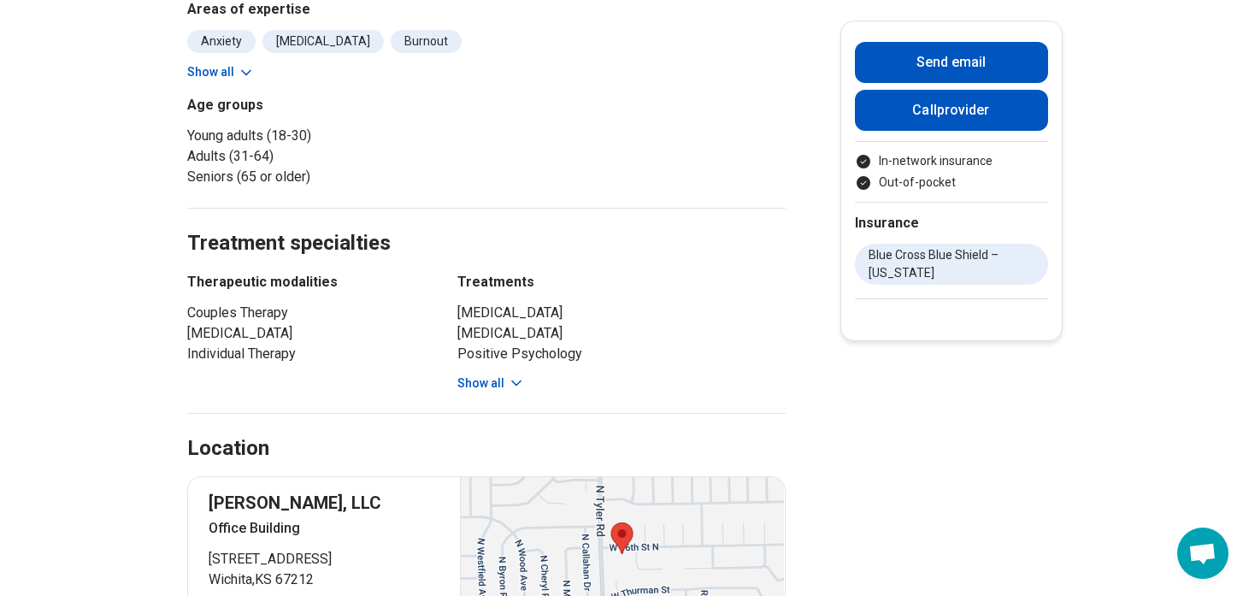
scroll to position [741, 0]
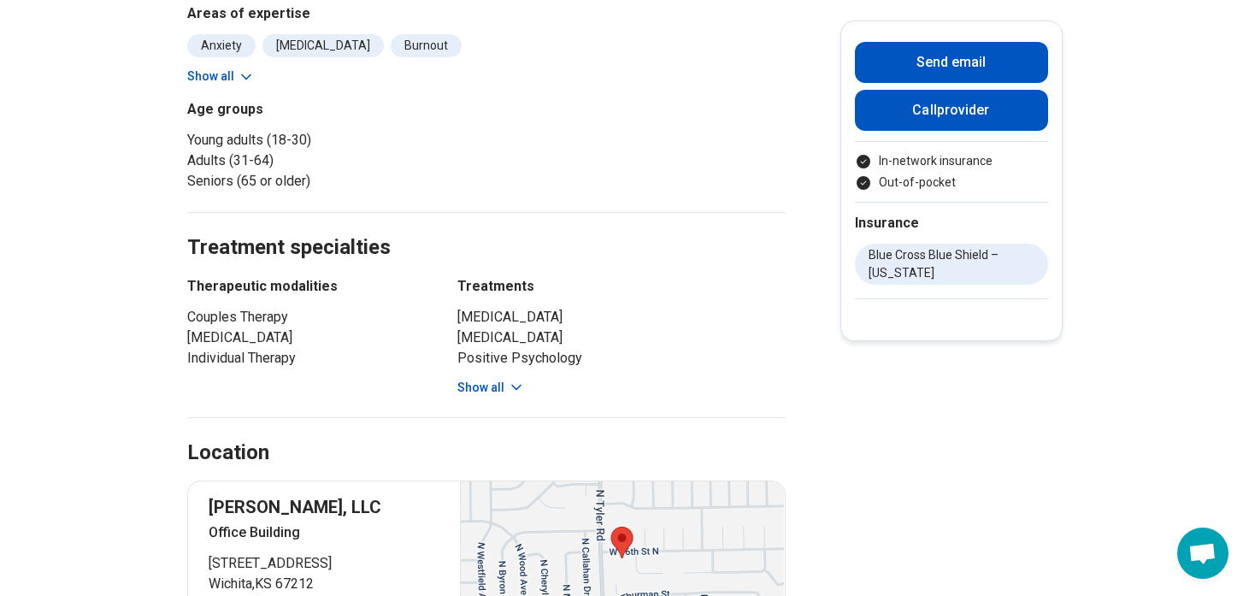
click at [477, 381] on button "Show all" at bounding box center [491, 388] width 68 height 18
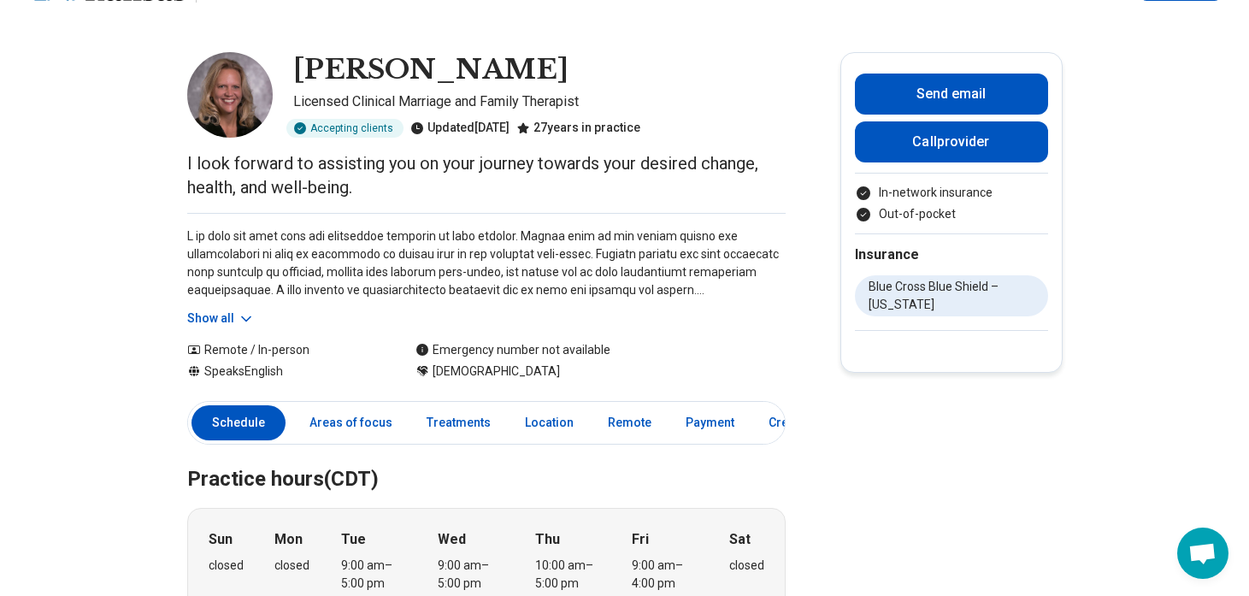
scroll to position [0, 0]
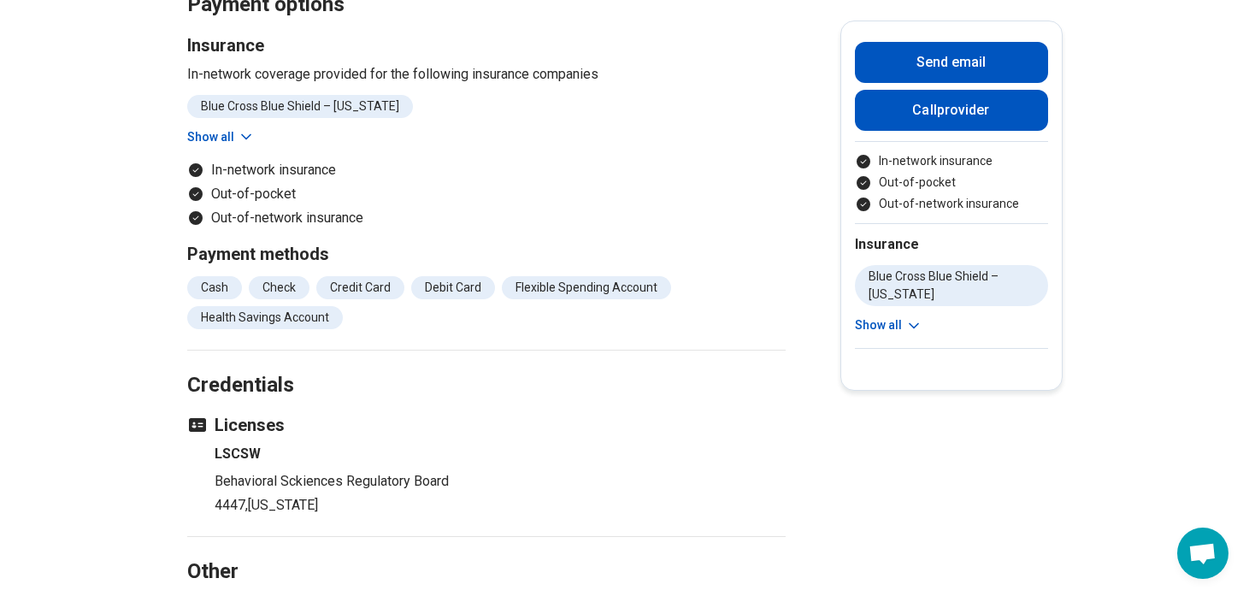
scroll to position [1833, 0]
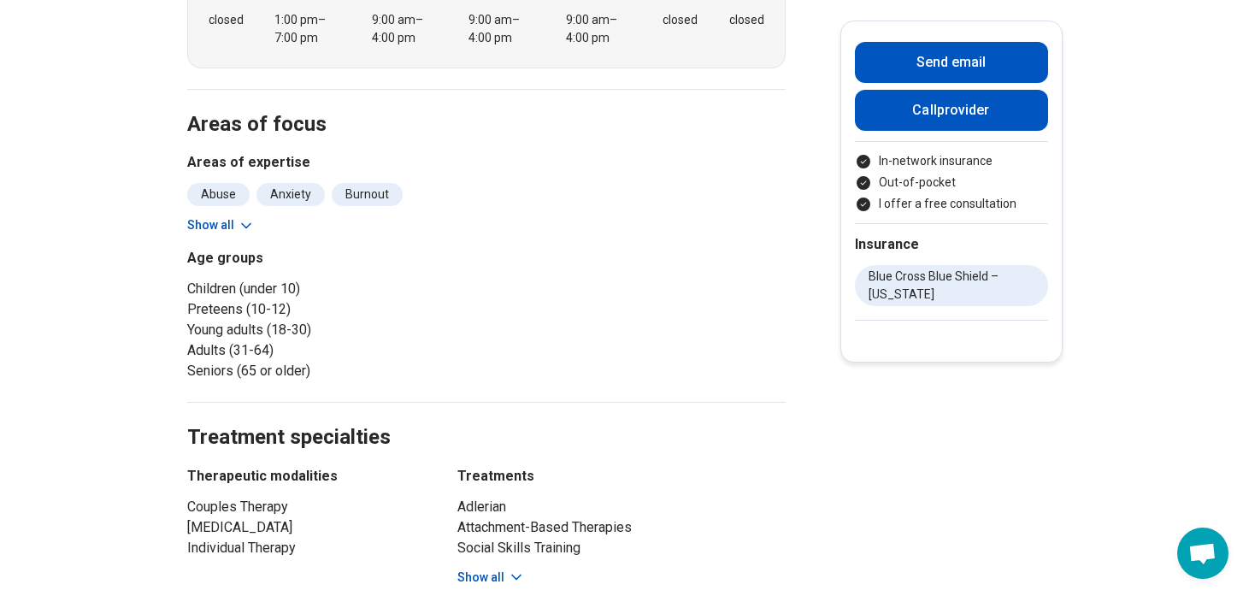
scroll to position [595, 0]
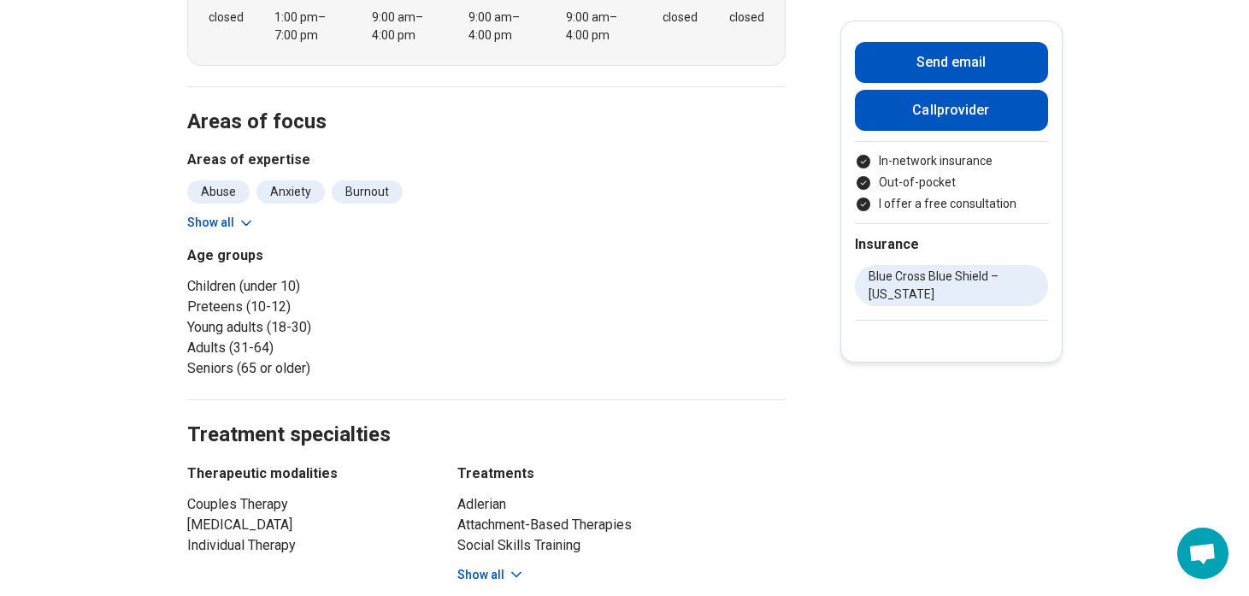
click at [246, 222] on icon at bounding box center [246, 223] width 17 height 17
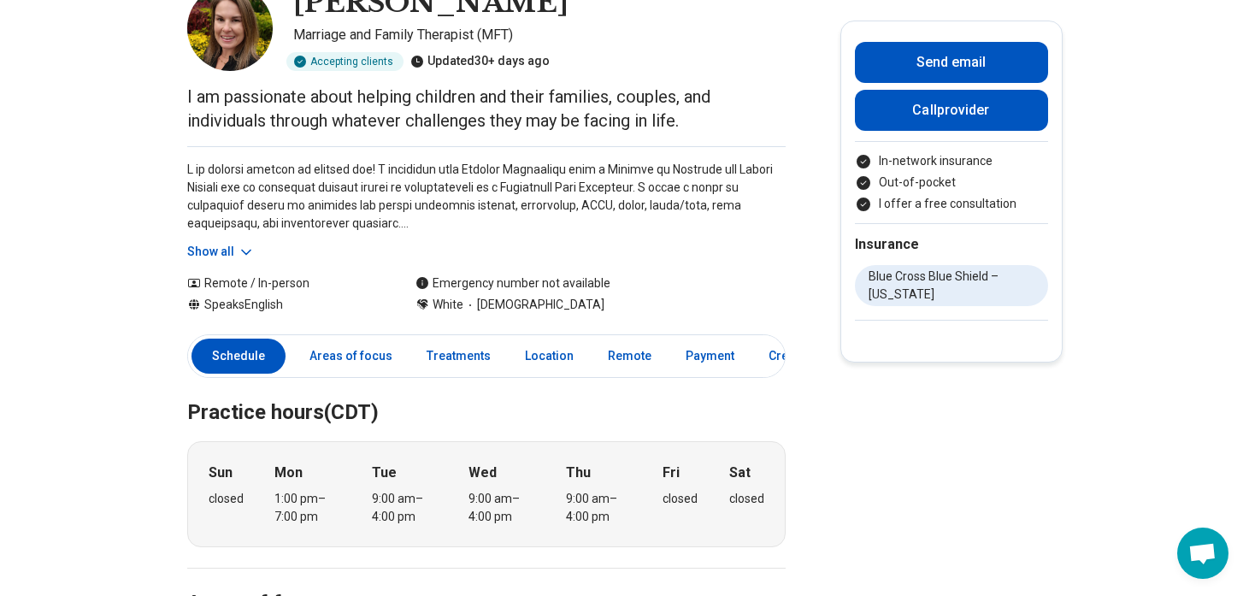
scroll to position [0, 0]
